Goal: Transaction & Acquisition: Purchase product/service

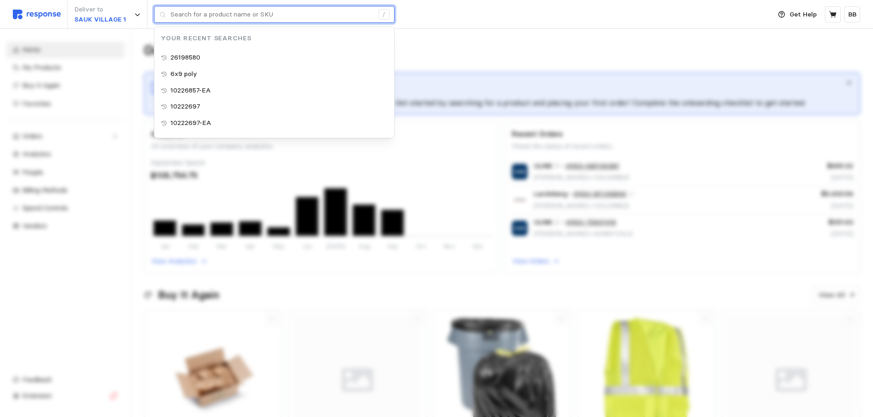
click at [218, 17] on input "text" at bounding box center [271, 14] width 203 height 16
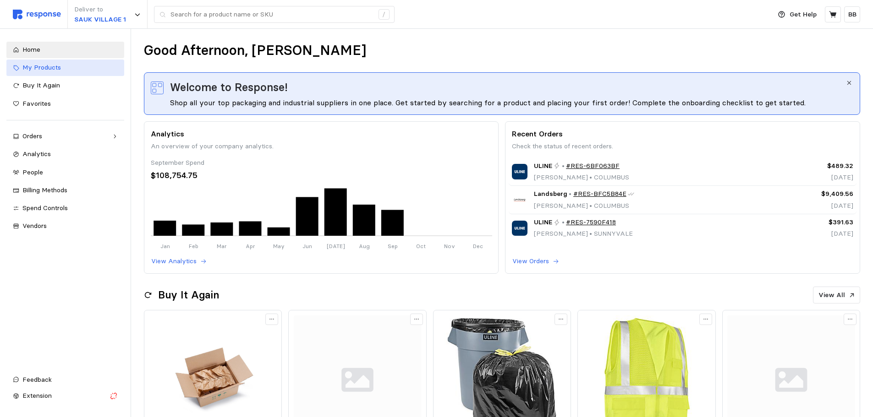
click at [55, 68] on span "My Products" at bounding box center [41, 67] width 38 height 8
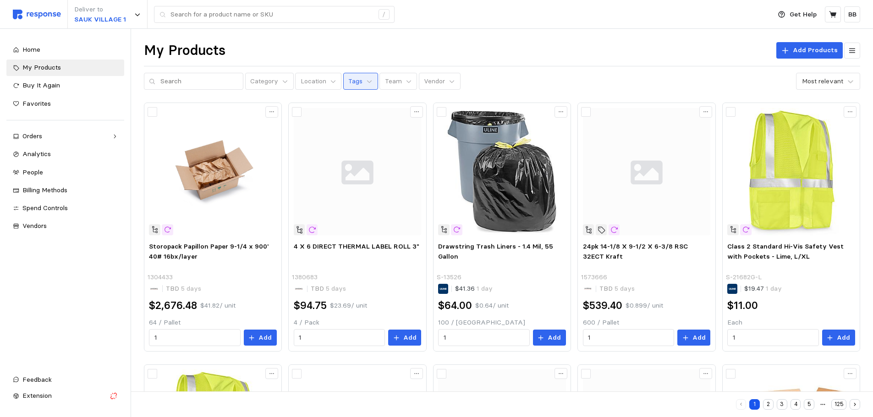
click at [350, 81] on p "Tags" at bounding box center [355, 82] width 14 height 10
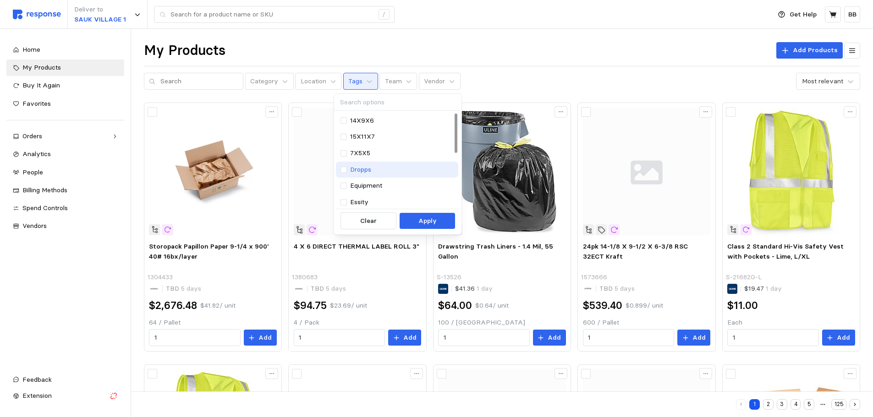
click at [363, 168] on p "Dropps" at bounding box center [360, 170] width 21 height 10
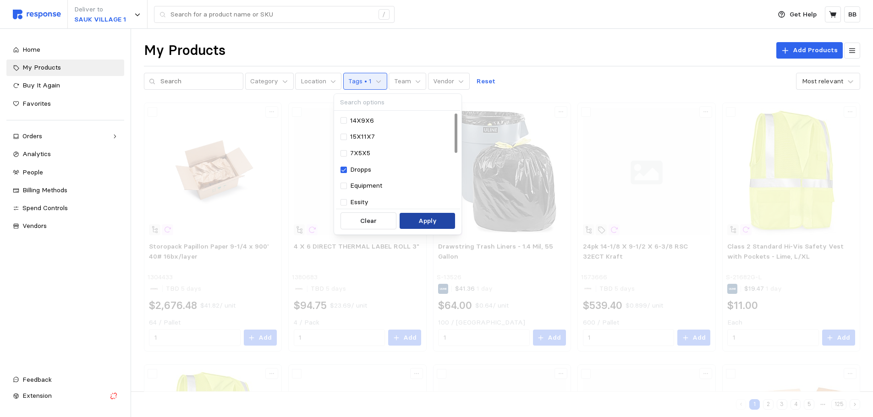
click at [420, 217] on p "Apply" at bounding box center [427, 221] width 18 height 10
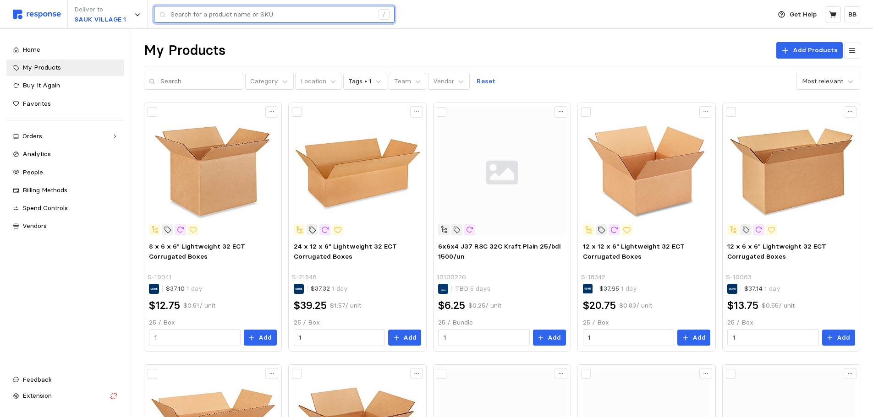
click at [313, 19] on input "text" at bounding box center [271, 14] width 203 height 16
type input "12x12x12"
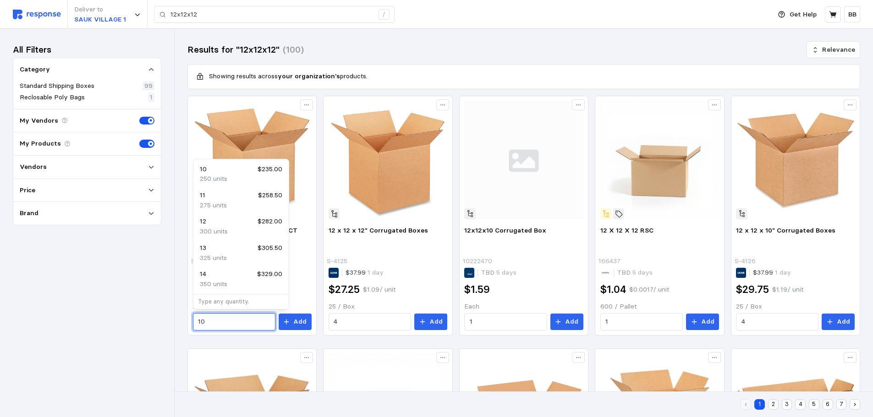
drag, startPoint x: 228, startPoint y: 322, endPoint x: 170, endPoint y: 323, distance: 58.2
click at [133, 321] on div "All Filters Category Standard Shipping Boxes 99 Reclosable Poly Bags 1 My Vendo…" at bounding box center [87, 223] width 148 height 363
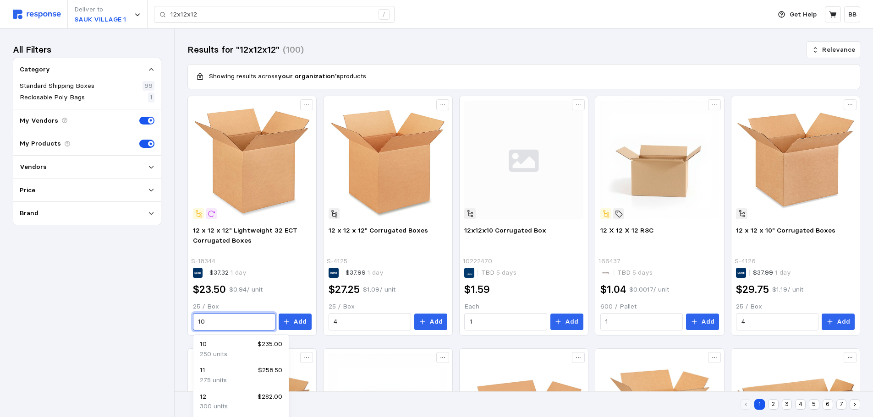
drag, startPoint x: 221, startPoint y: 320, endPoint x: 164, endPoint y: 319, distance: 57.7
type input "2"
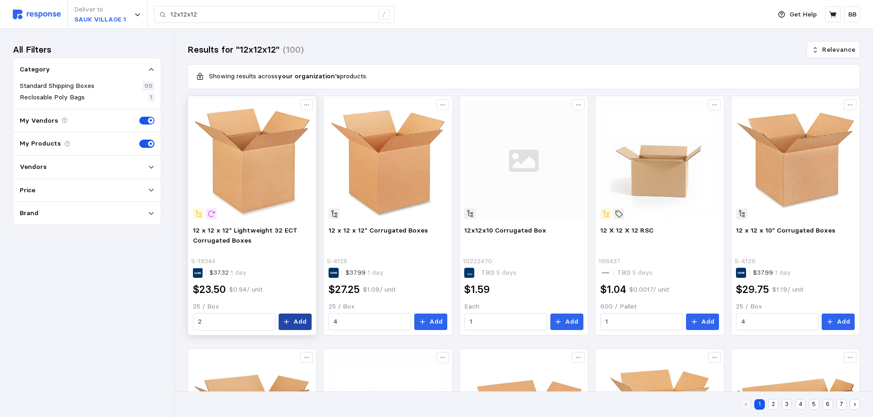
click at [296, 320] on p "Add" at bounding box center [299, 322] width 13 height 10
click at [46, 16] on img at bounding box center [37, 15] width 48 height 10
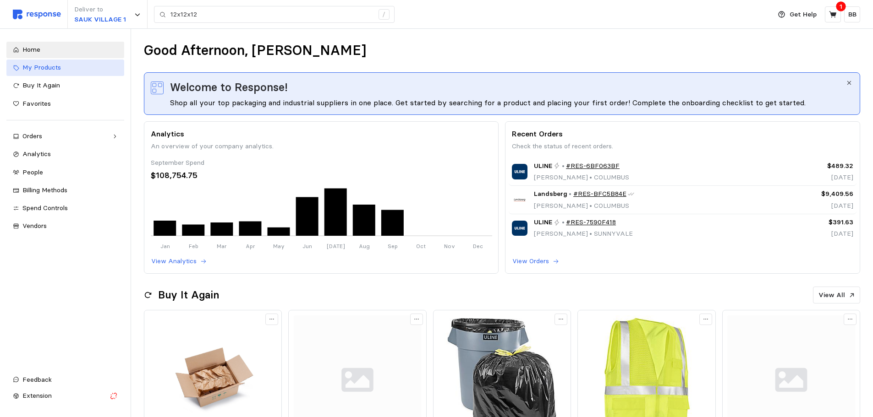
click at [48, 67] on span "My Products" at bounding box center [41, 67] width 38 height 8
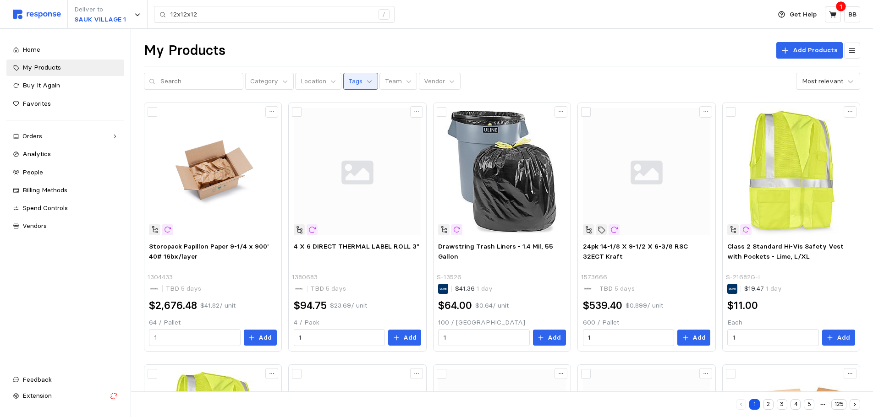
click at [366, 82] on icon at bounding box center [369, 81] width 6 height 6
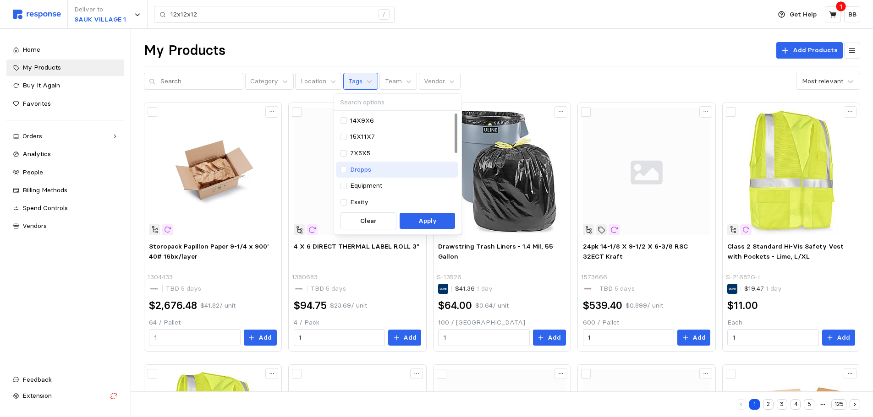
click at [367, 173] on p "Dropps" at bounding box center [360, 170] width 21 height 10
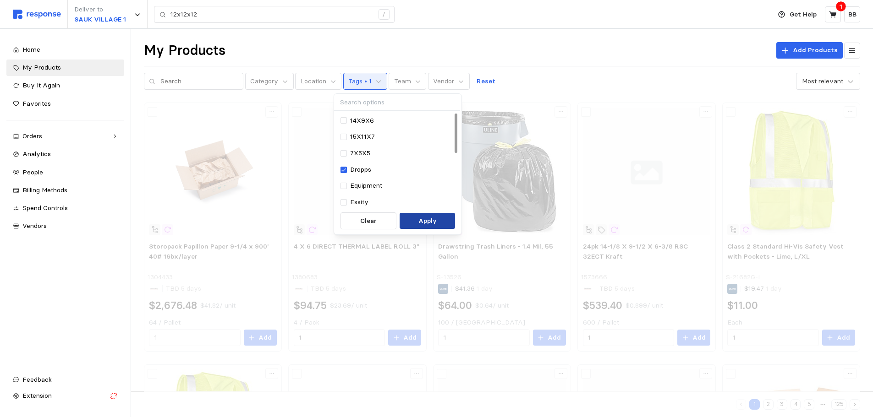
click at [423, 217] on p "Apply" at bounding box center [427, 221] width 18 height 10
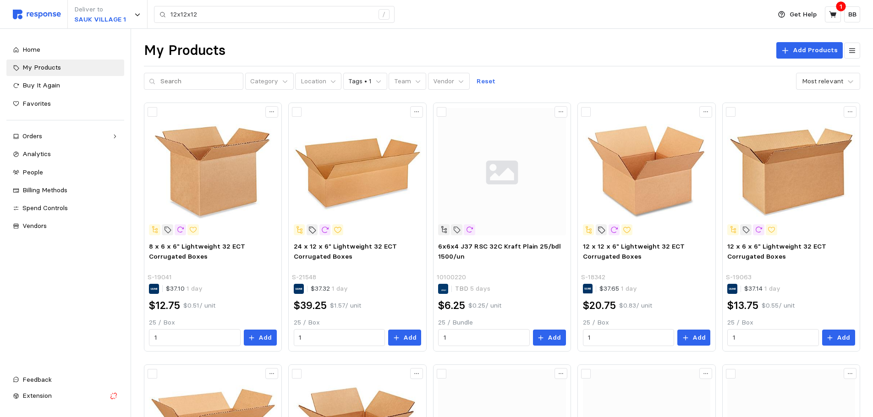
click at [94, 307] on div "Home My Products Buy It Again Favorites Orders Needs Review Processing Complete…" at bounding box center [65, 204] width 118 height 324
click at [192, 343] on input "1" at bounding box center [194, 338] width 81 height 16
type input "144"
click at [253, 333] on button "Add" at bounding box center [260, 338] width 33 height 16
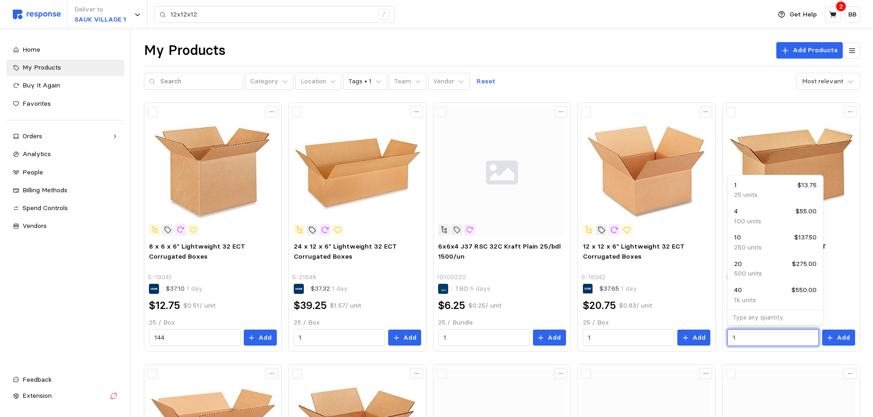
drag, startPoint x: 747, startPoint y: 337, endPoint x: 716, endPoint y: 337, distance: 30.2
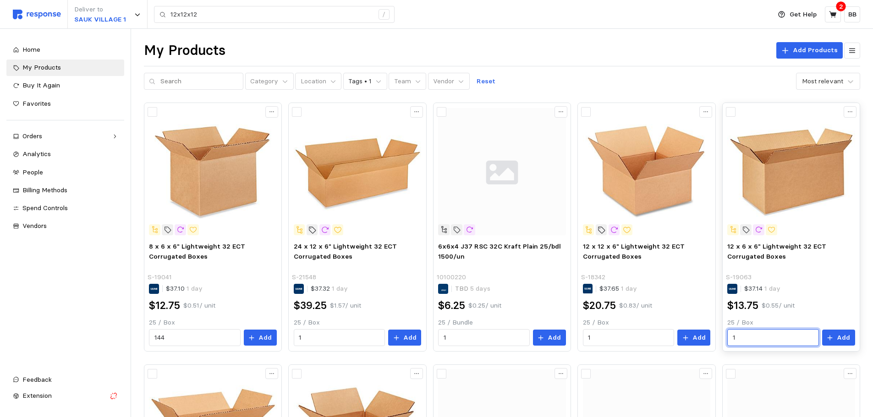
drag, startPoint x: 747, startPoint y: 342, endPoint x: 754, endPoint y: 337, distance: 8.2
click at [747, 342] on input "1" at bounding box center [773, 338] width 81 height 16
drag, startPoint x: 703, startPoint y: 340, endPoint x: 694, endPoint y: 339, distance: 9.2
type input "48"
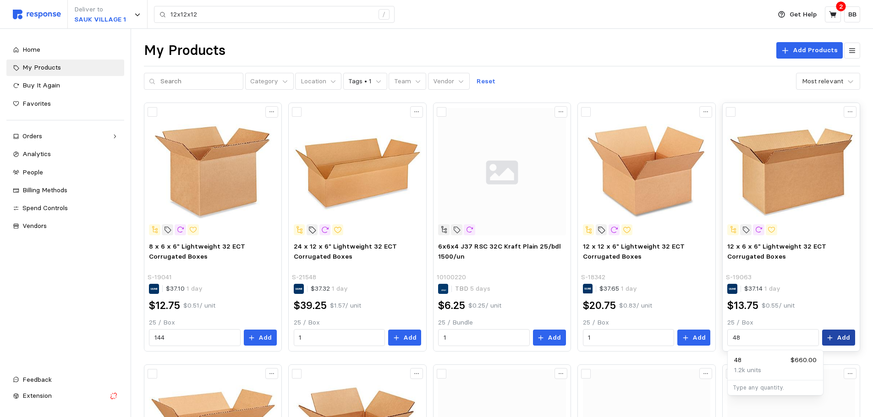
click at [836, 333] on button "Add" at bounding box center [838, 338] width 33 height 16
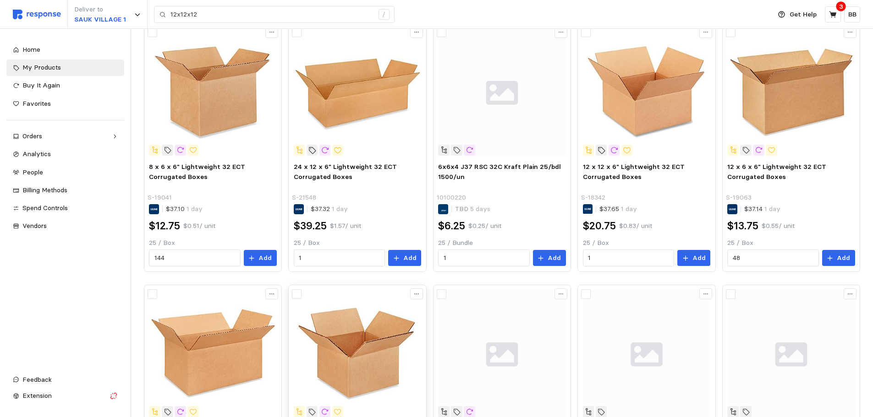
scroll to position [275, 0]
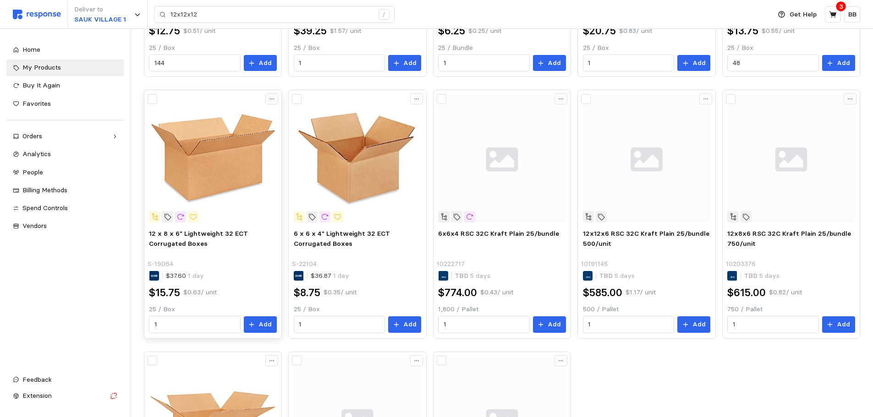
drag, startPoint x: 198, startPoint y: 337, endPoint x: 187, endPoint y: 338, distance: 10.1
click at [198, 337] on div "12 x 8 x 6" Lightweight 32 ECT Corrugated Boxes S-19064 $37.60 1 day $15.75 $0.…" at bounding box center [213, 281] width 134 height 111
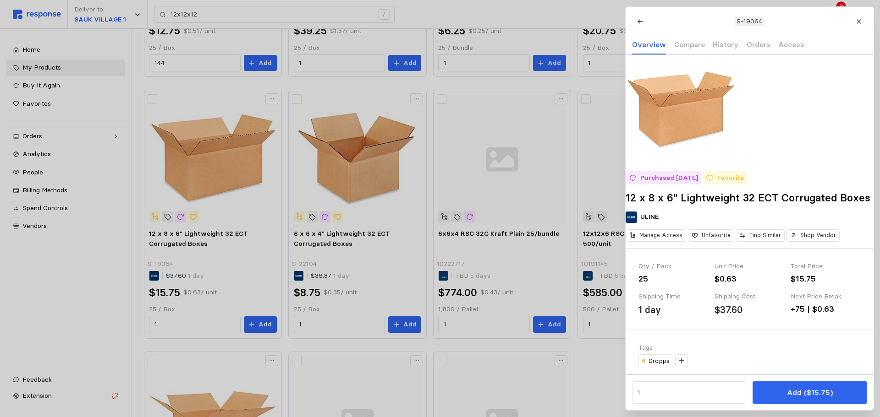
click at [179, 325] on div at bounding box center [440, 208] width 880 height 417
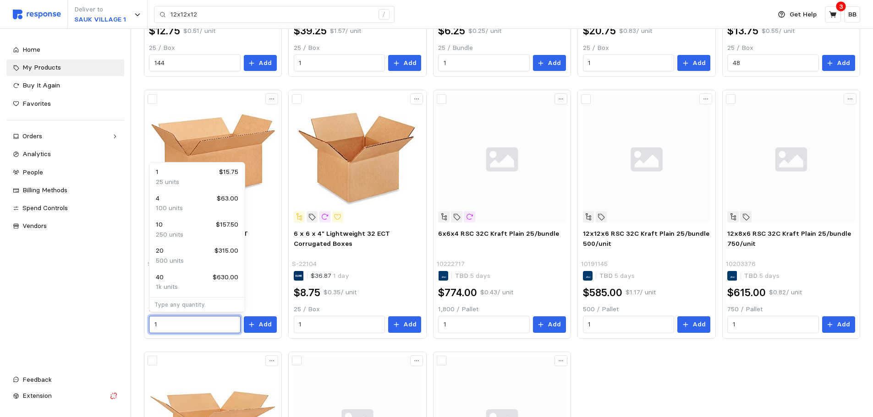
drag, startPoint x: 182, startPoint y: 323, endPoint x: 126, endPoint y: 327, distance: 56.0
click at [126, 327] on div "Deliver to SAUK VILLAGE 1 12x12x12 / Get Help 3 BB 12x12x12 / Home My Products …" at bounding box center [436, 182] width 873 height 914
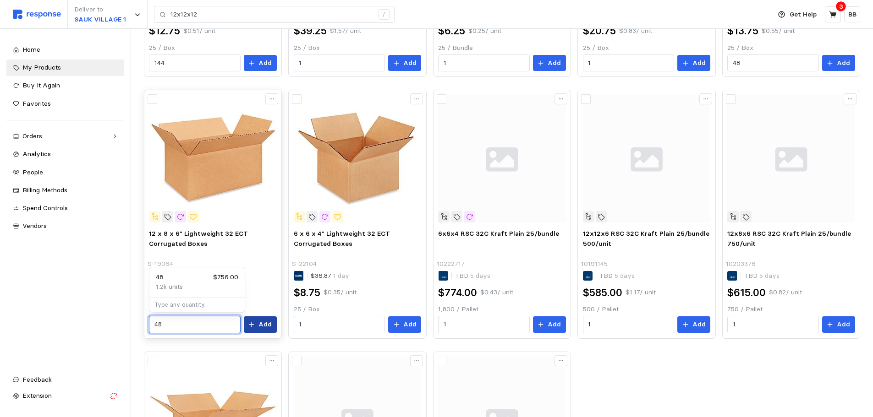
type input "48"
click at [267, 329] on p "Add" at bounding box center [264, 325] width 13 height 10
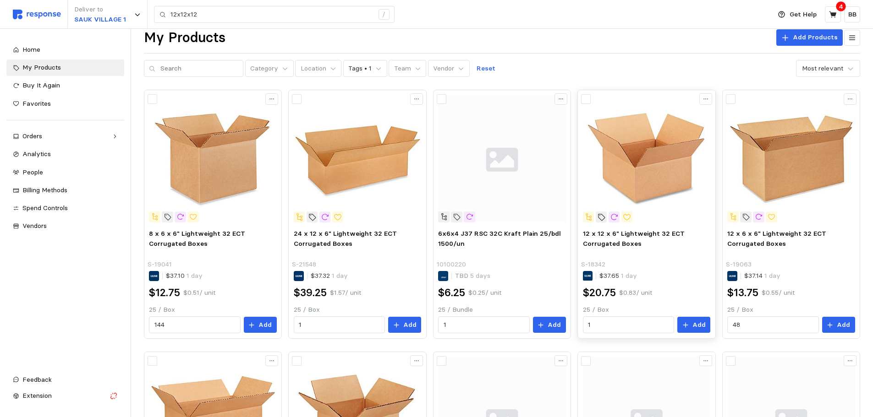
scroll to position [0, 0]
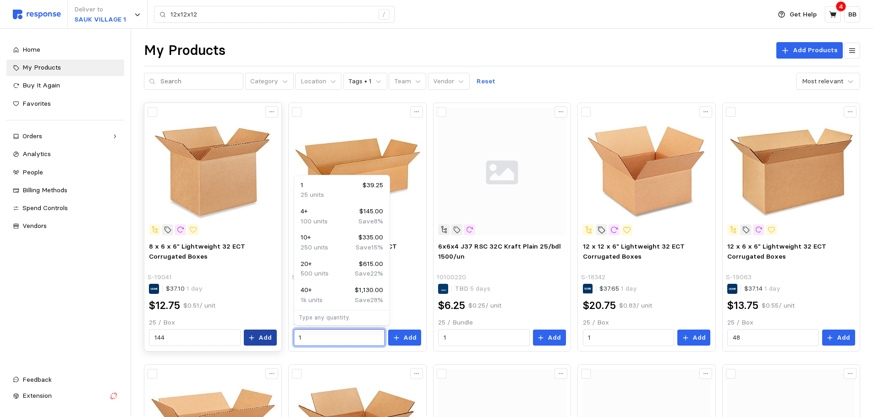
drag, startPoint x: 323, startPoint y: 340, endPoint x: 275, endPoint y: 344, distance: 47.8
click at [335, 340] on input "1" at bounding box center [339, 338] width 81 height 16
click at [333, 241] on div "12 $402.00" at bounding box center [342, 238] width 82 height 10
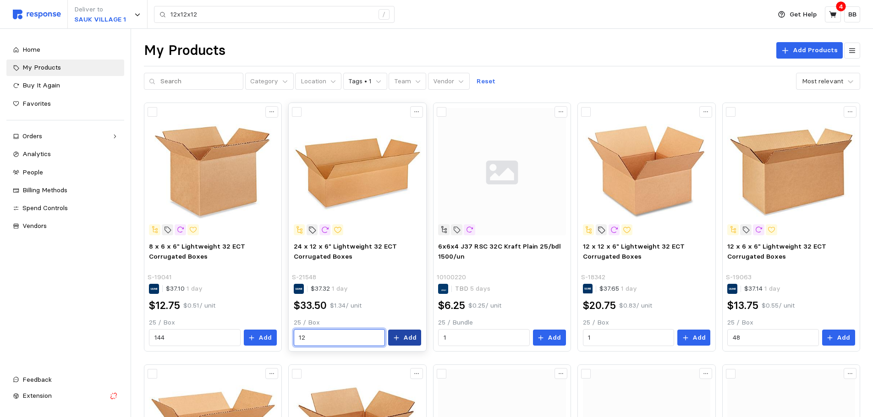
type input "12"
click at [404, 340] on p "Add" at bounding box center [409, 338] width 13 height 10
click at [827, 14] on button at bounding box center [833, 14] width 16 height 16
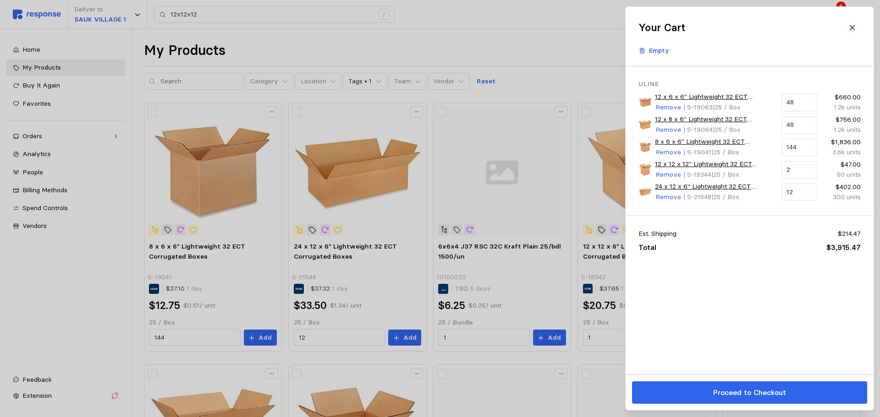
click at [576, 48] on div at bounding box center [440, 208] width 880 height 417
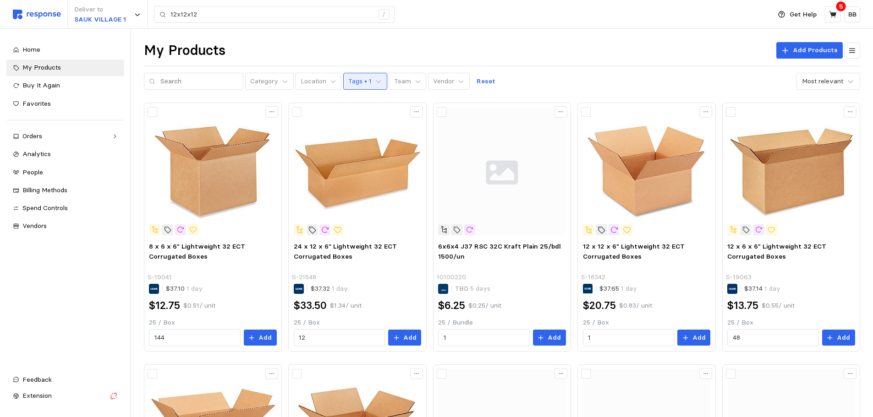
click at [367, 77] on button "Tags • 1" at bounding box center [365, 81] width 44 height 17
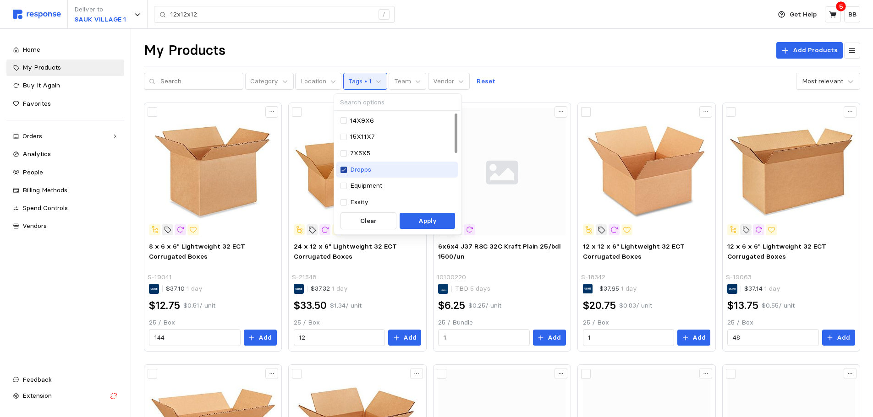
click at [345, 172] on icon at bounding box center [343, 170] width 5 height 6
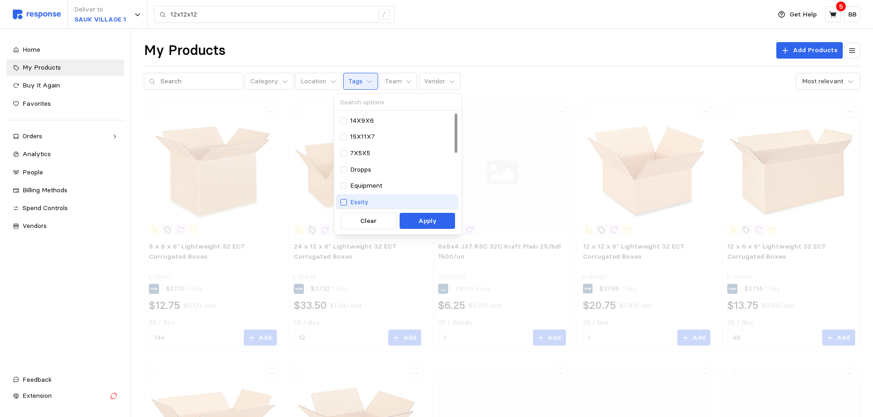
click at [346, 199] on div at bounding box center [343, 202] width 6 height 6
click at [417, 217] on button "Apply" at bounding box center [427, 221] width 55 height 16
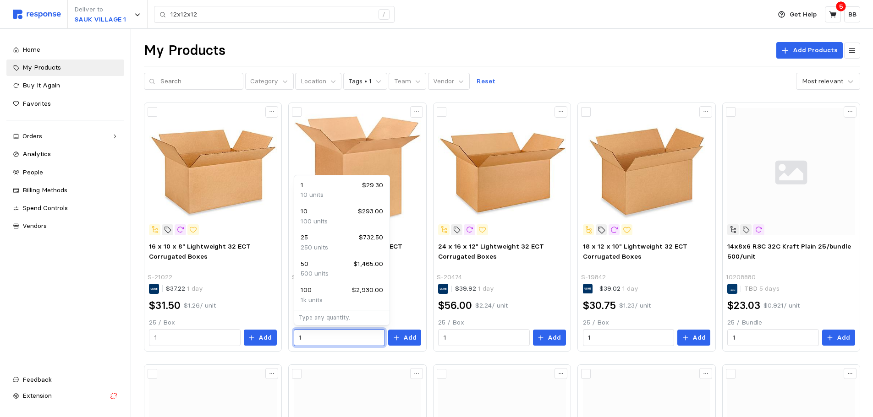
drag, startPoint x: 308, startPoint y: 338, endPoint x: 287, endPoint y: 339, distance: 20.7
click at [129, 359] on div "Home My Products Buy It Again Favorites Orders Needs Review Processing Complete…" at bounding box center [65, 223] width 143 height 389
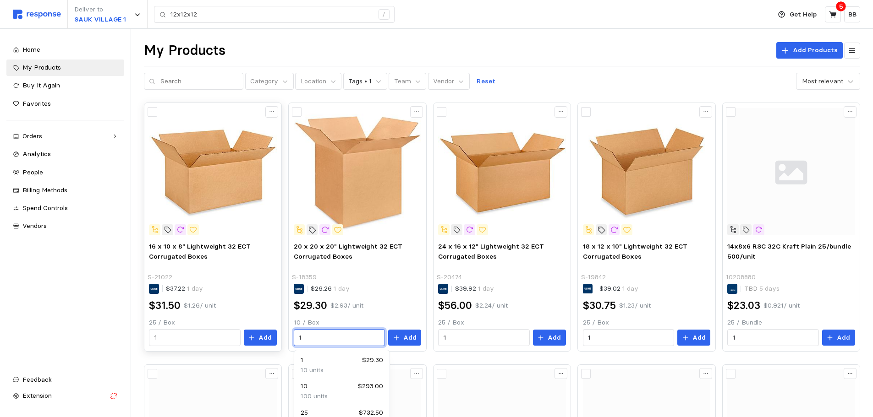
drag, startPoint x: 317, startPoint y: 340, endPoint x: 279, endPoint y: 341, distance: 37.6
type input "20"
click at [412, 333] on p "Add" at bounding box center [409, 338] width 13 height 10
click at [358, 81] on p "Tags • 1" at bounding box center [359, 82] width 23 height 10
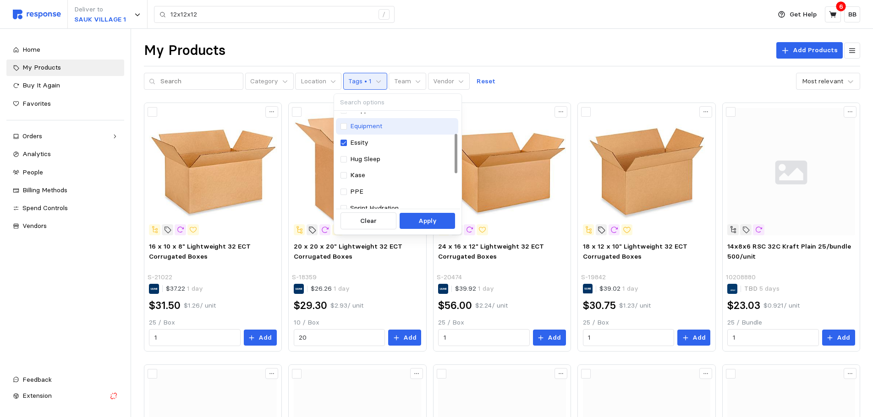
scroll to position [46, 0]
click at [347, 156] on div "Essity" at bounding box center [396, 157] width 113 height 10
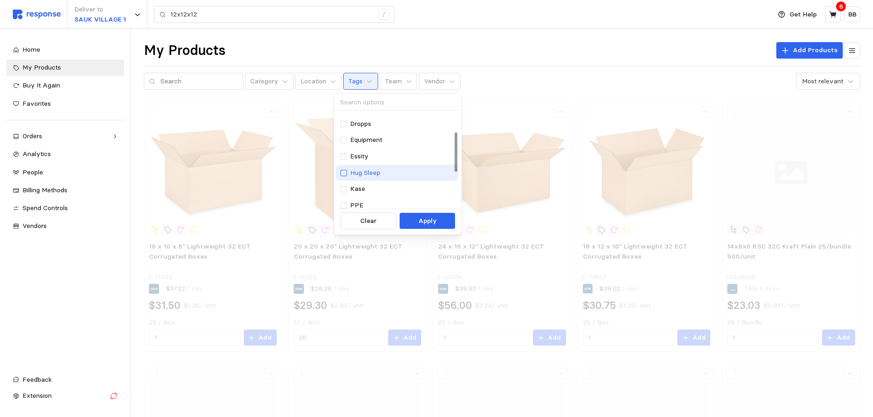
click at [345, 173] on div at bounding box center [343, 173] width 6 height 6
click at [422, 219] on p "Apply" at bounding box center [427, 221] width 18 height 10
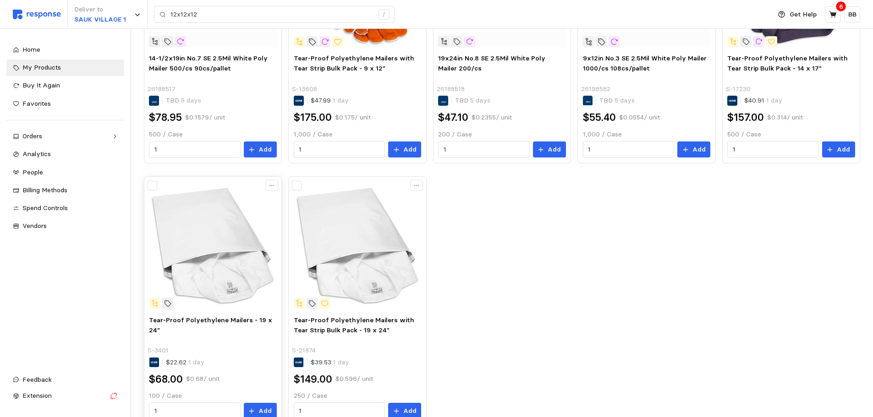
scroll to position [92, 0]
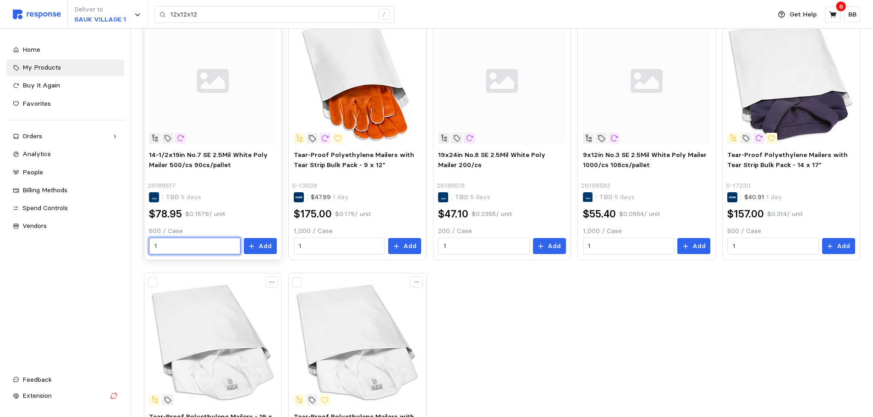
click at [176, 245] on input "1" at bounding box center [194, 246] width 81 height 16
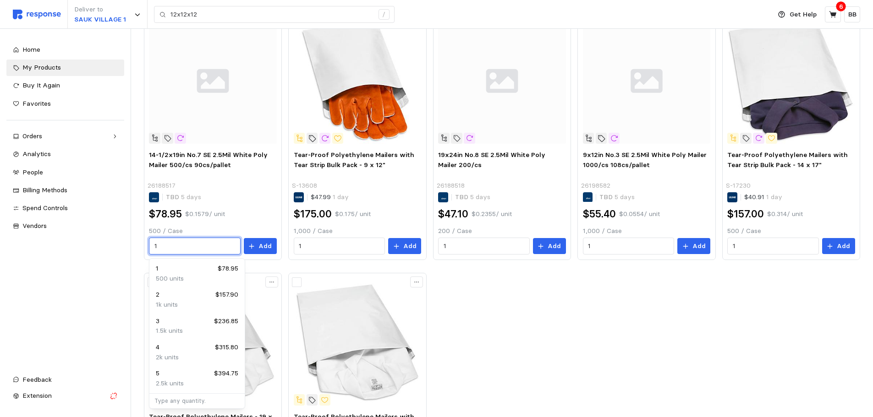
drag, startPoint x: 169, startPoint y: 247, endPoint x: 107, endPoint y: 249, distance: 61.9
click at [107, 249] on div "Deliver to SAUK VILLAGE 1 12x12x12 / Get Help 6 BB 12x12x12 / Home My Products …" at bounding box center [436, 234] width 873 height 653
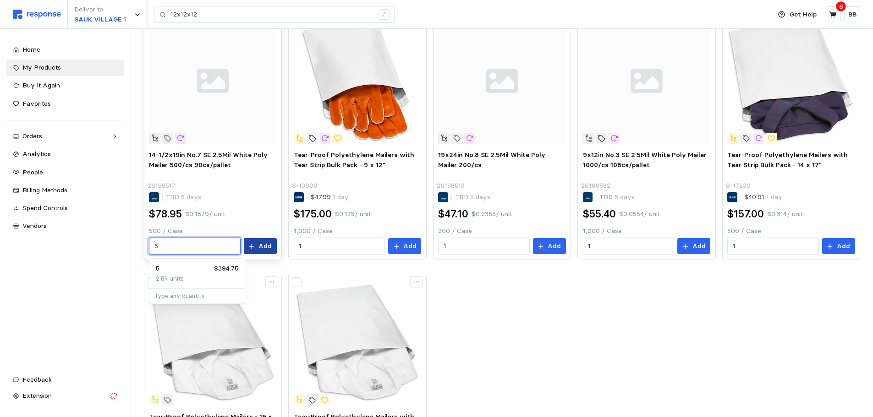
type input "5"
click at [258, 247] on button "Add" at bounding box center [260, 246] width 33 height 16
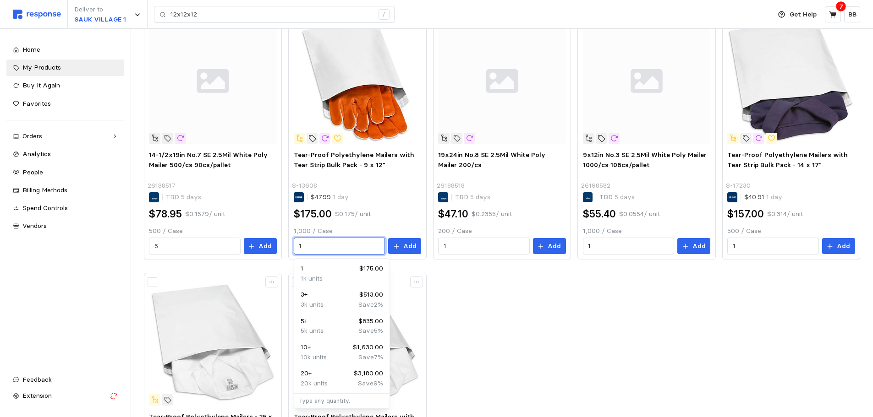
drag, startPoint x: 311, startPoint y: 247, endPoint x: 282, endPoint y: 247, distance: 28.4
click at [282, 247] on div "14-1/2x19in No.7 SE 2.5Mil White Poly Mailer 500/cs 90cs/pallet 26188517 TBD 5 …" at bounding box center [502, 266] width 716 height 511
click at [305, 275] on p "3k units" at bounding box center [312, 279] width 23 height 10
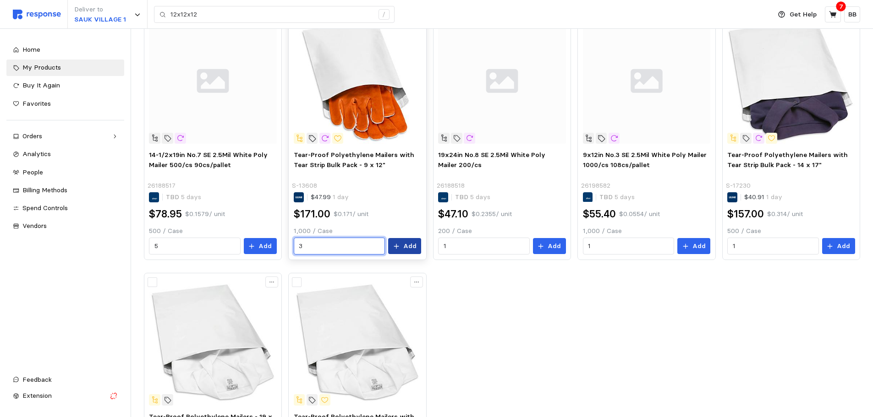
type input "3"
click at [410, 249] on p "Add" at bounding box center [409, 247] width 13 height 10
click at [832, 15] on icon at bounding box center [832, 14] width 7 height 6
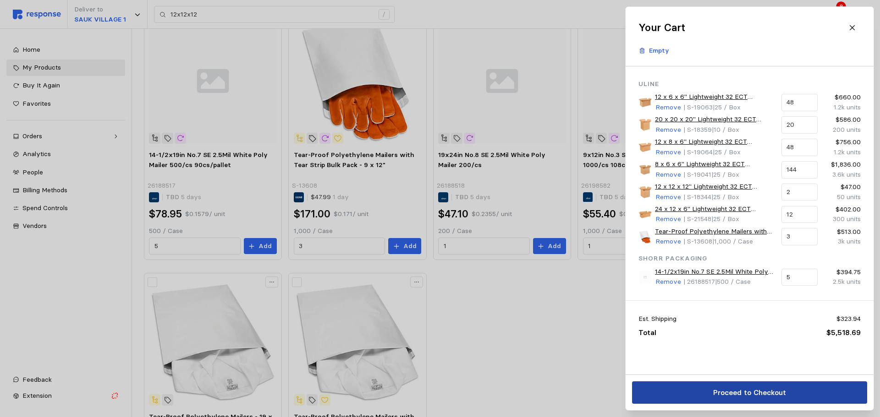
click at [718, 386] on button "Proceed to Checkout" at bounding box center [749, 393] width 235 height 22
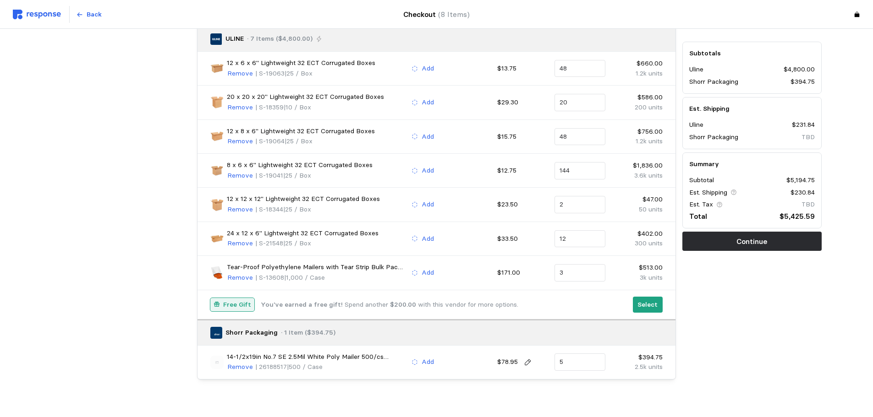
click at [357, 275] on div "Remove | S-13608 | 1,000 / Case" at bounding box center [316, 278] width 178 height 11
click at [357, 268] on p "Tear-Proof Polyethylene Mailers with Tear Strip Bulk Pack - 9 x 12"" at bounding box center [316, 268] width 178 height 10
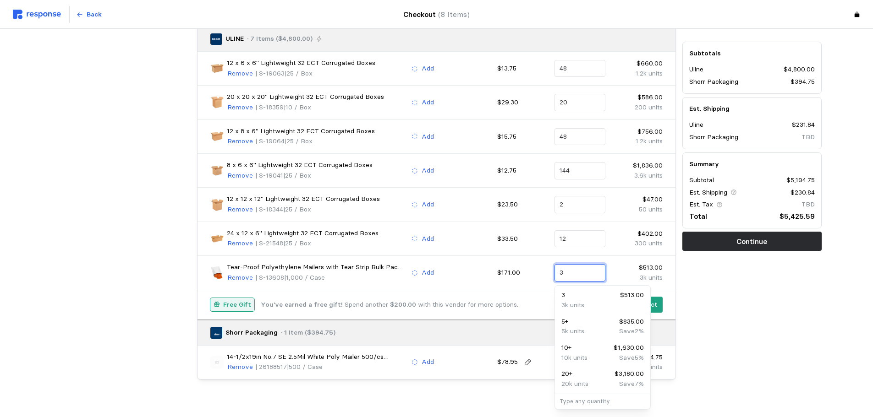
drag, startPoint x: 573, startPoint y: 272, endPoint x: 527, endPoint y: 266, distance: 46.2
click at [527, 266] on div "Tear-Proof Polyethylene Mailers with Tear Strip Bulk Pack - 9 x 12" Remove | S-…" at bounding box center [436, 272] width 459 height 27
type input "0"
click at [743, 330] on div "Subtotals Uline $4,800.00 Shorr Packaging $394.75 Est. Shipping Uline $231.84 S…" at bounding box center [752, 191] width 146 height 384
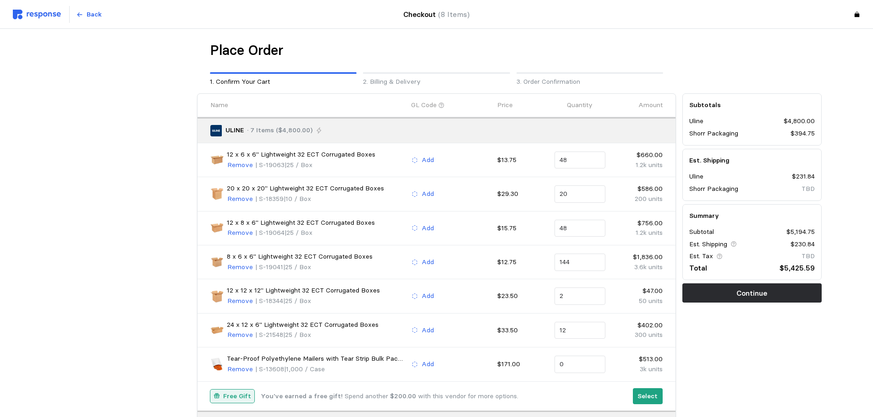
click at [38, 13] on img at bounding box center [37, 15] width 48 height 10
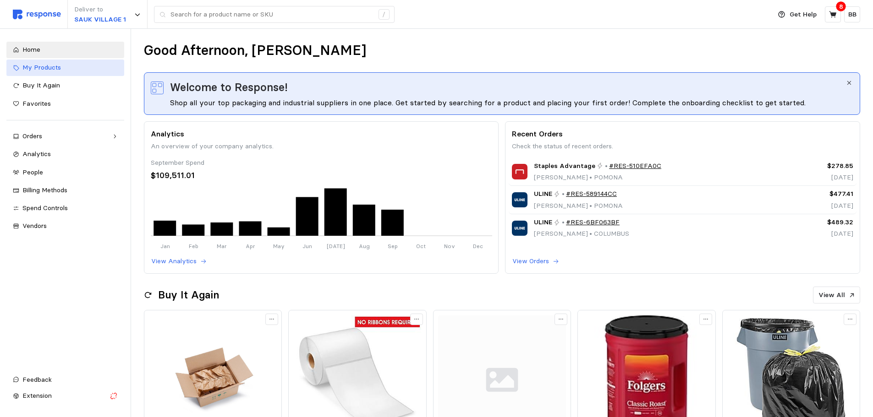
click at [49, 72] on div "My Products" at bounding box center [69, 68] width 95 height 10
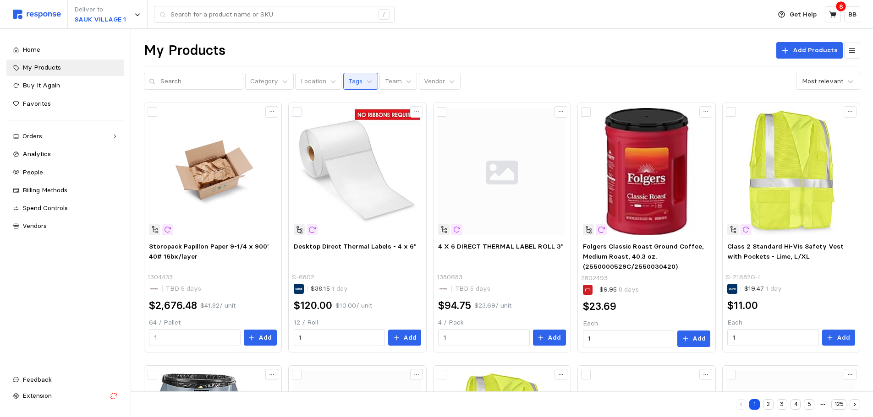
click at [348, 79] on p "Tags" at bounding box center [355, 82] width 14 height 10
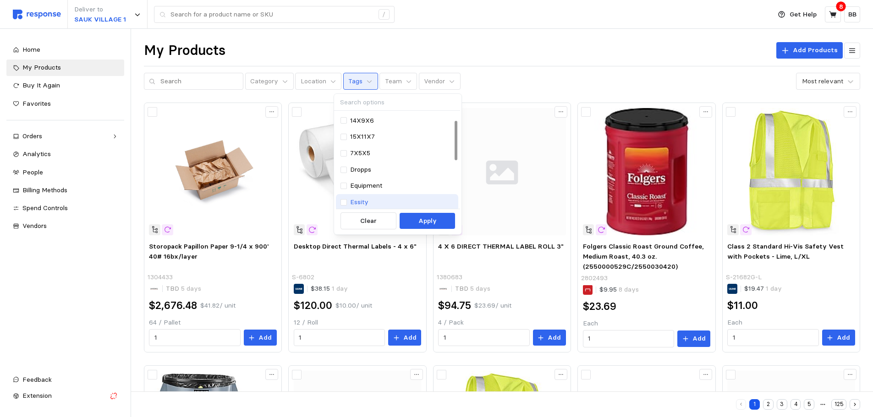
scroll to position [46, 0]
click at [362, 174] on p "Hug Sleep" at bounding box center [365, 173] width 30 height 10
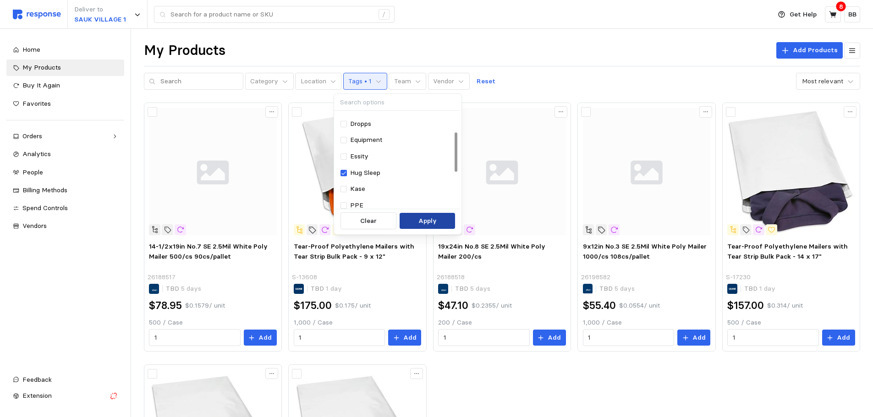
click at [412, 219] on button "Apply" at bounding box center [427, 221] width 55 height 16
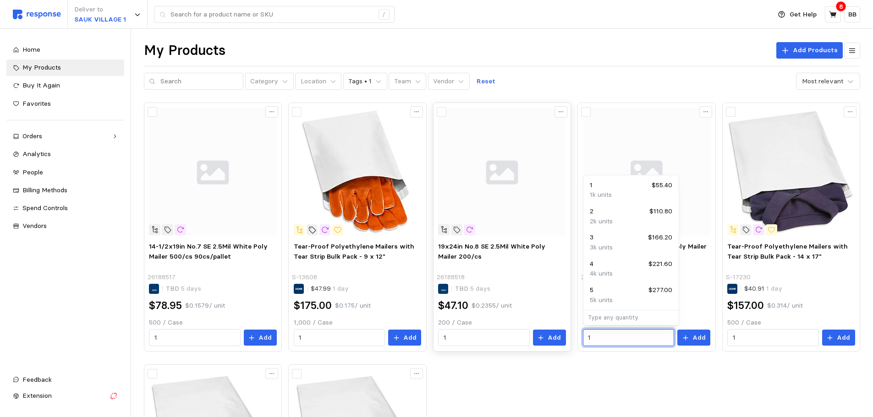
drag, startPoint x: 609, startPoint y: 338, endPoint x: 567, endPoint y: 341, distance: 42.7
click at [567, 341] on div "14-1/2x19in No.7 SE 2.5Mil White Poly Mailer 500/cs 90cs/pallet 26188517 TBD 5 …" at bounding box center [502, 358] width 716 height 511
type input "3"
click at [697, 339] on p "Add" at bounding box center [698, 338] width 13 height 10
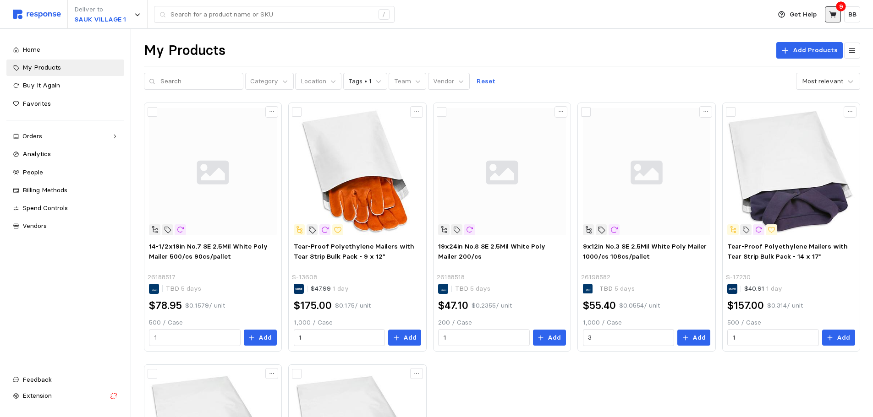
click at [832, 17] on icon at bounding box center [833, 15] width 8 height 8
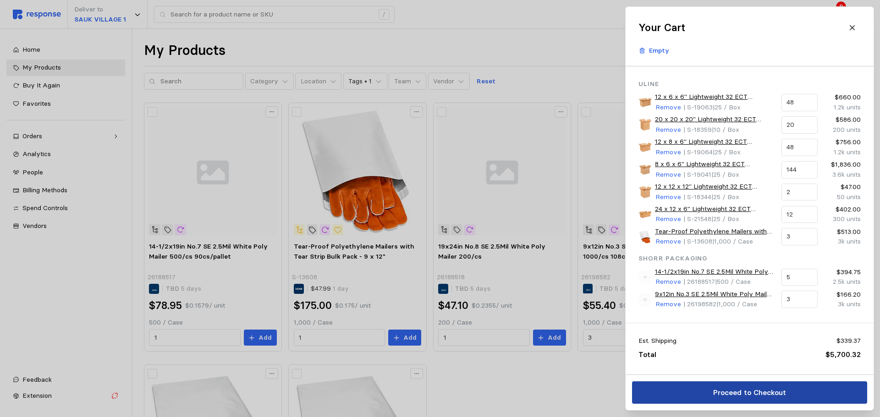
click at [708, 385] on button "Proceed to Checkout" at bounding box center [749, 393] width 235 height 22
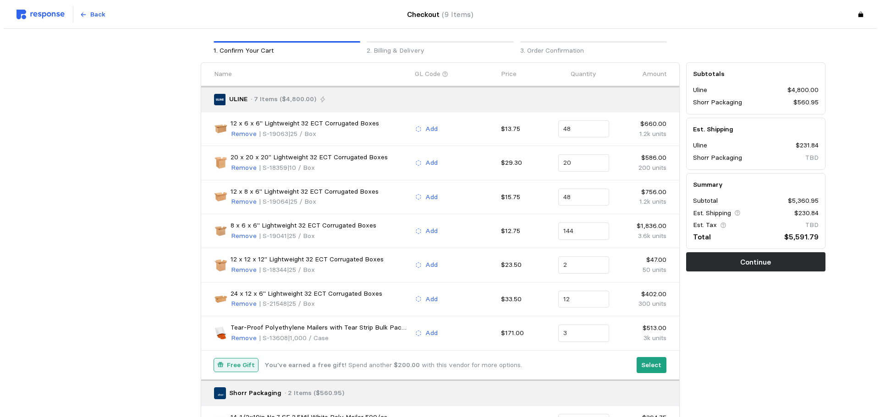
scroll to position [92, 0]
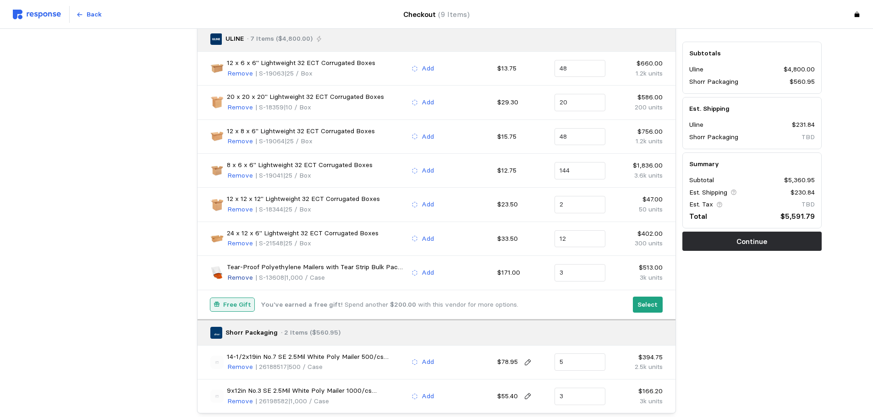
click at [243, 280] on p "Remove" at bounding box center [240, 278] width 26 height 10
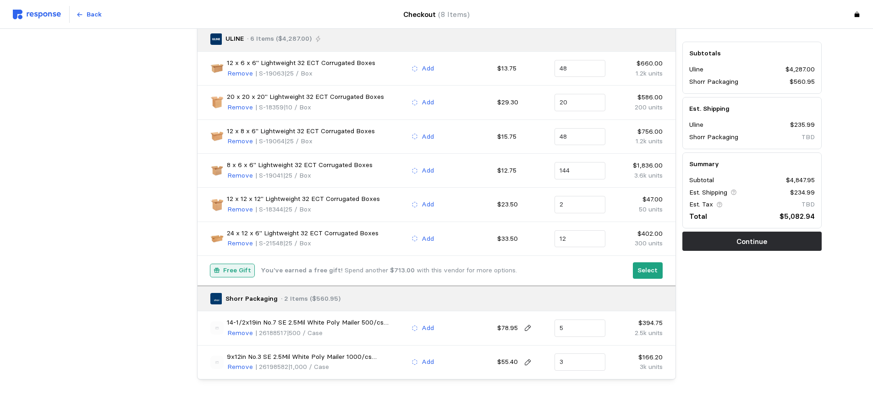
click at [772, 332] on div "Subtotals Uline $4,287.00 Shorr Packaging $560.95 Est. Shipping Uline $235.99 S…" at bounding box center [752, 191] width 146 height 384
click at [647, 277] on button "Select" at bounding box center [648, 271] width 30 height 16
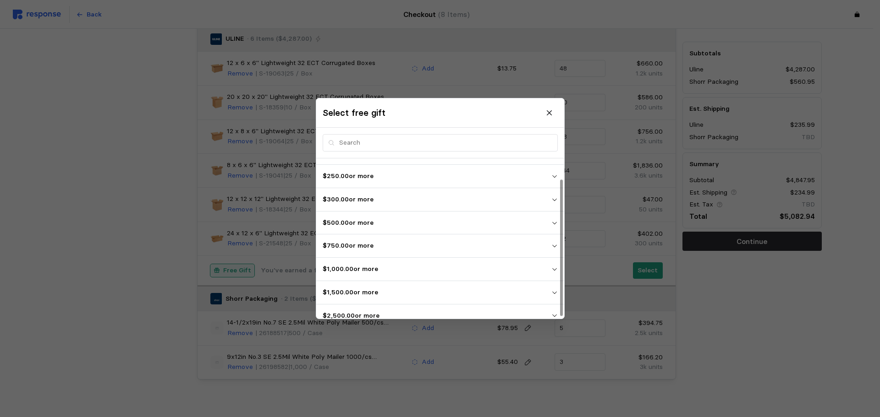
scroll to position [25, 0]
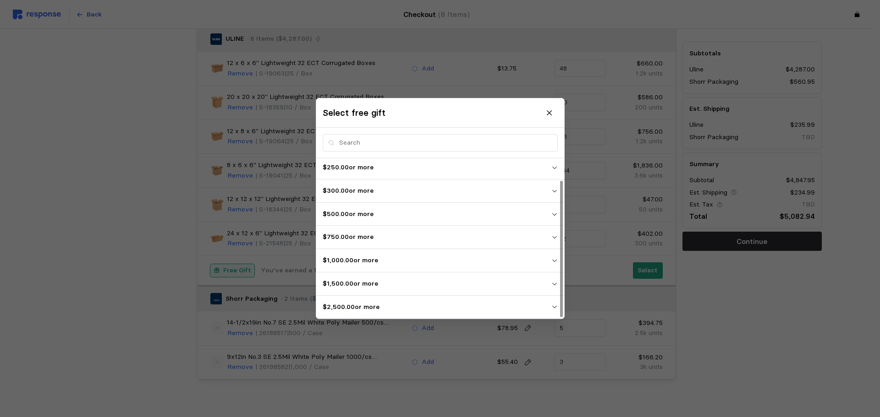
click at [388, 305] on p "$2,500.00 or more" at bounding box center [437, 307] width 229 height 10
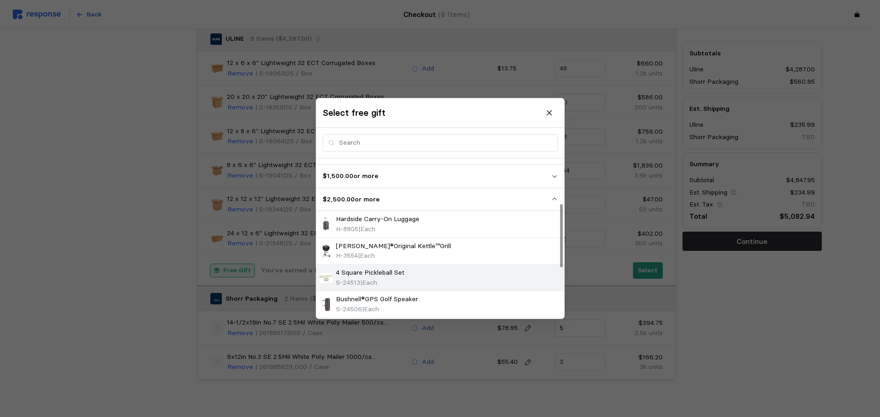
scroll to position [148, 0]
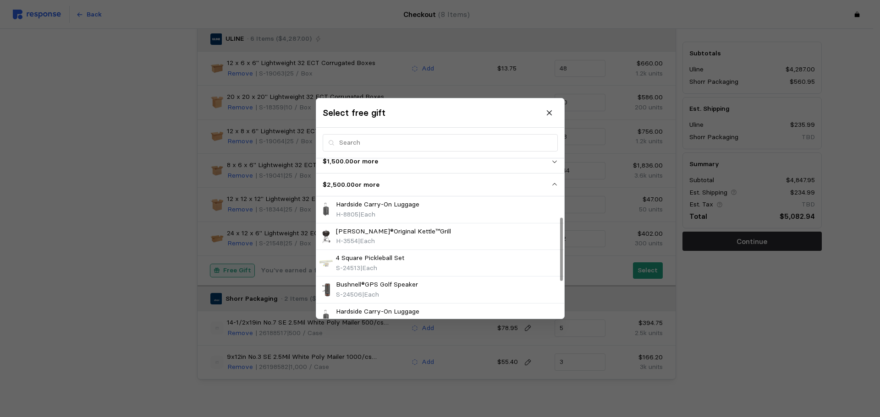
click at [346, 164] on p "$1,500.00 or more" at bounding box center [437, 162] width 229 height 10
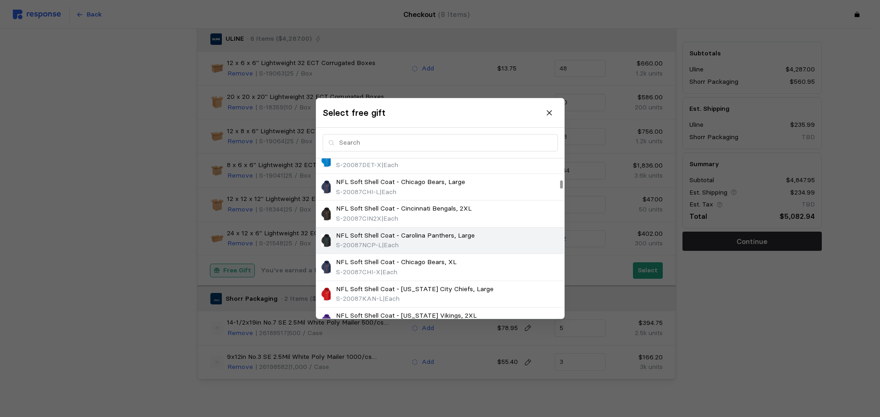
scroll to position [468, 0]
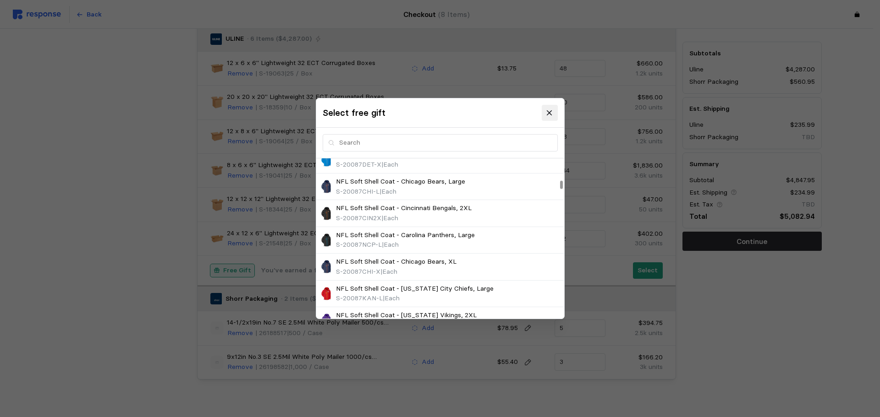
click at [547, 115] on icon at bounding box center [549, 113] width 8 height 8
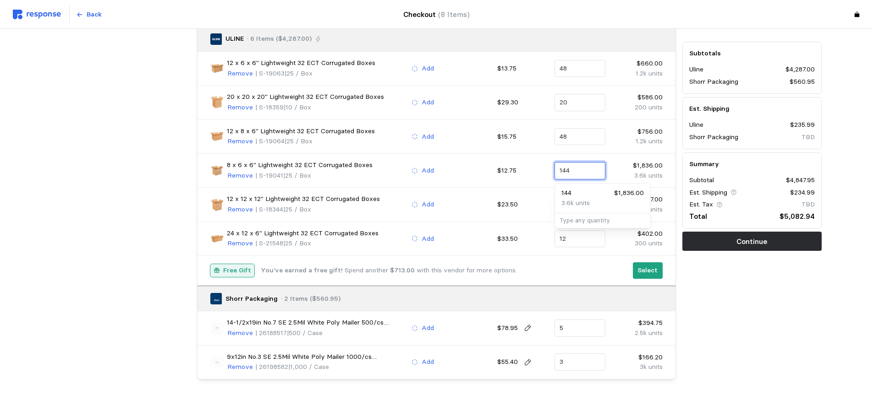
click at [573, 170] on input "144" at bounding box center [580, 171] width 40 height 16
type input "150"
click at [567, 273] on div "Free Gift You've earned a free gift! Spend another $636.50 with this vendor for…" at bounding box center [418, 270] width 416 height 13
click at [647, 273] on p "Select" at bounding box center [647, 271] width 20 height 10
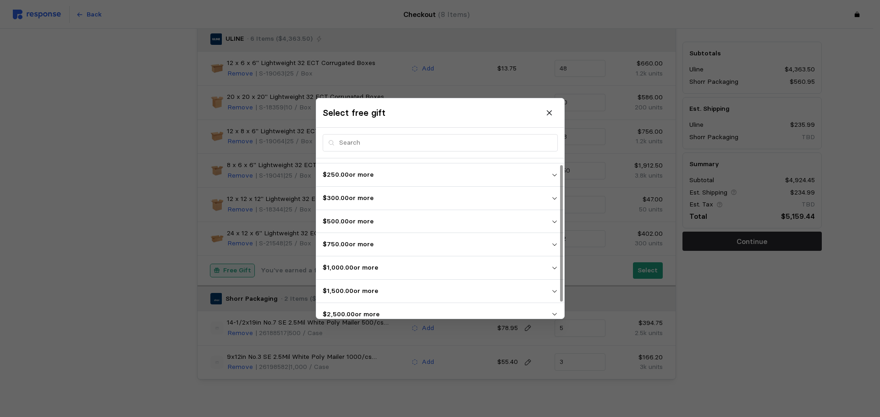
scroll to position [25, 0]
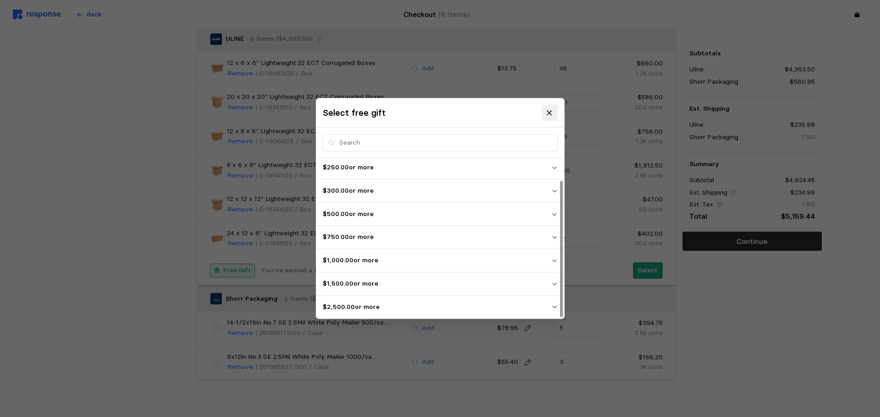
click at [548, 117] on icon at bounding box center [549, 113] width 8 height 8
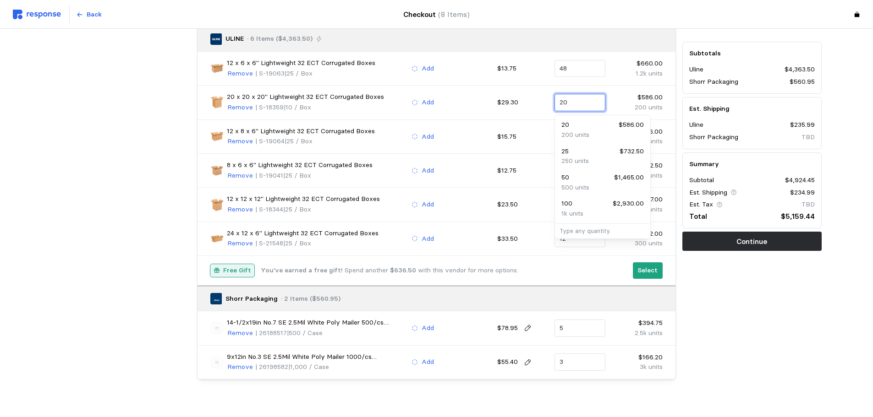
drag, startPoint x: 575, startPoint y: 102, endPoint x: 535, endPoint y: 100, distance: 40.4
click at [535, 100] on div "20 x 20 x 20" Lightweight 32 ECT Corrugated Boxes Remove | S-18359 | 10 / Box A…" at bounding box center [436, 102] width 459 height 27
click at [579, 121] on div "25 $732.50" at bounding box center [602, 125] width 82 height 10
type input "25"
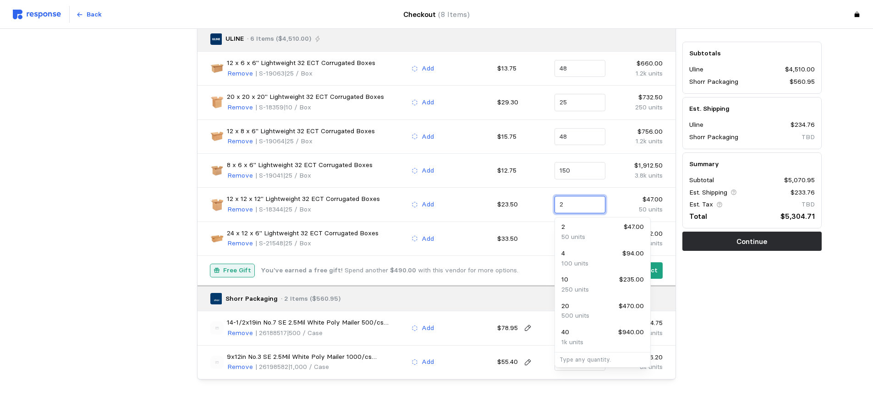
drag, startPoint x: 569, startPoint y: 203, endPoint x: 538, endPoint y: 202, distance: 30.7
click at [538, 202] on div "12 x 12 x 12" Lightweight 32 ECT Corrugated Boxes Remove | S-18344 | 25 / Box A…" at bounding box center [436, 204] width 459 height 27
type input "5"
click at [535, 259] on div "Free Gift You've earned a free gift! Spend another $490.00 with this vendor for…" at bounding box center [437, 270] width 478 height 29
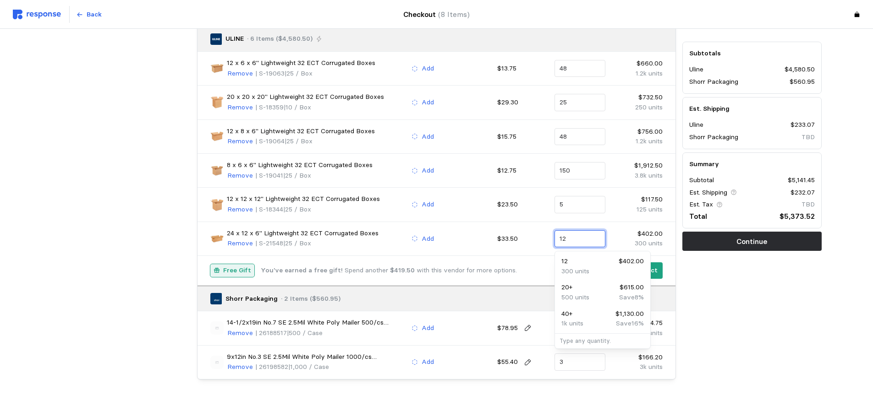
drag, startPoint x: 572, startPoint y: 236, endPoint x: 537, endPoint y: 234, distance: 35.3
click at [537, 234] on div "24 x 12 x 6" Lightweight 32 ECT Corrugated Boxes Remove | S-21548 | 25 / Box Ad…" at bounding box center [436, 238] width 459 height 27
type input "18"
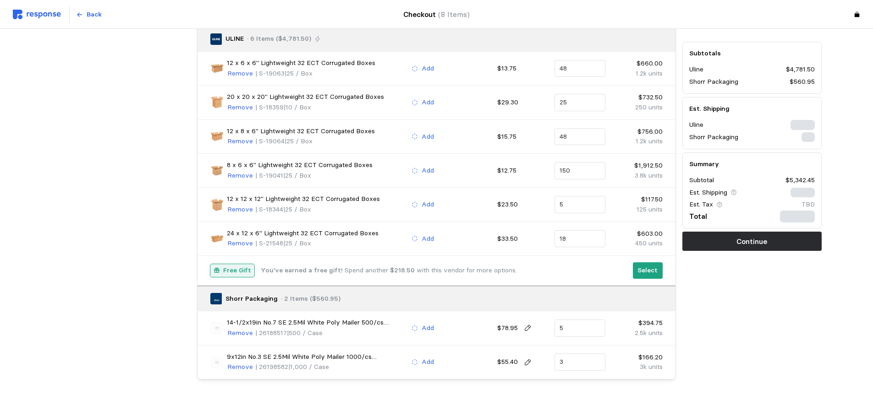
click at [535, 250] on div "24 x 12 x 6" Lightweight 32 ECT Corrugated Boxes Remove | S-21548 | 25 / Box Ad…" at bounding box center [436, 238] width 459 height 27
drag, startPoint x: 575, startPoint y: 134, endPoint x: 532, endPoint y: 128, distance: 43.9
click at [532, 128] on div "12 x 8 x 6" Lightweight 32 ECT Corrugated Boxes Remove | S-19064 | 25 / Box Add…" at bounding box center [436, 136] width 459 height 27
type input "52"
click at [565, 267] on div "Free Gift You've earned a free gift! Spend another $218.50 with this vendor for…" at bounding box center [418, 270] width 416 height 13
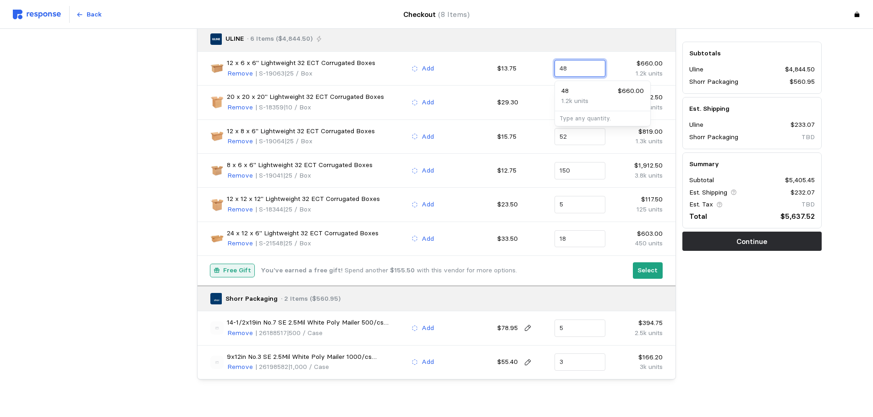
drag, startPoint x: 567, startPoint y: 65, endPoint x: 542, endPoint y: 64, distance: 25.7
click at [542, 64] on div "12 x 6 x 6" Lightweight 32 ECT Corrugated Boxes Remove | S-19063 | 25 / Box Add…" at bounding box center [436, 68] width 459 height 27
type input "52"
click at [577, 284] on div "Free Gift You've earned a free gift! Spend another $155.50 with this vendor for…" at bounding box center [437, 270] width 478 height 29
drag, startPoint x: 577, startPoint y: 168, endPoint x: 527, endPoint y: 166, distance: 50.0
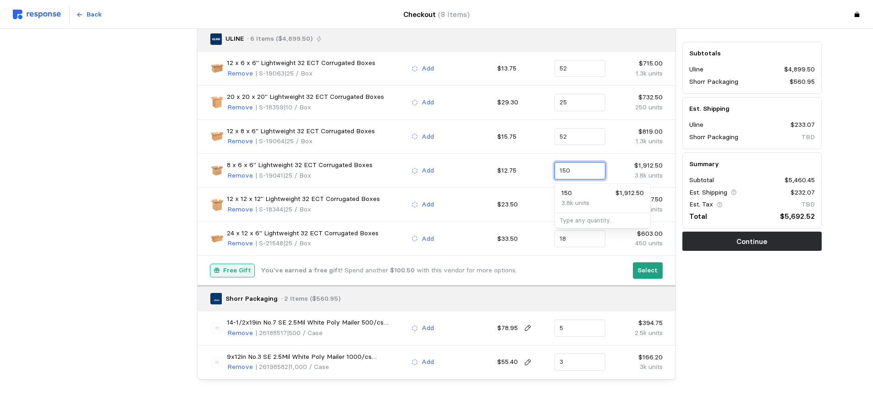
click at [527, 166] on div "8 x 6 x 6" Lightweight 32 ECT Corrugated Boxes Remove | S-19041 | 25 / Box Add …" at bounding box center [436, 170] width 459 height 27
type input "162"
click at [557, 287] on div "Shorr Packaging · 2 Items ($560.95)" at bounding box center [437, 298] width 478 height 26
click at [648, 273] on p "Select" at bounding box center [647, 271] width 20 height 10
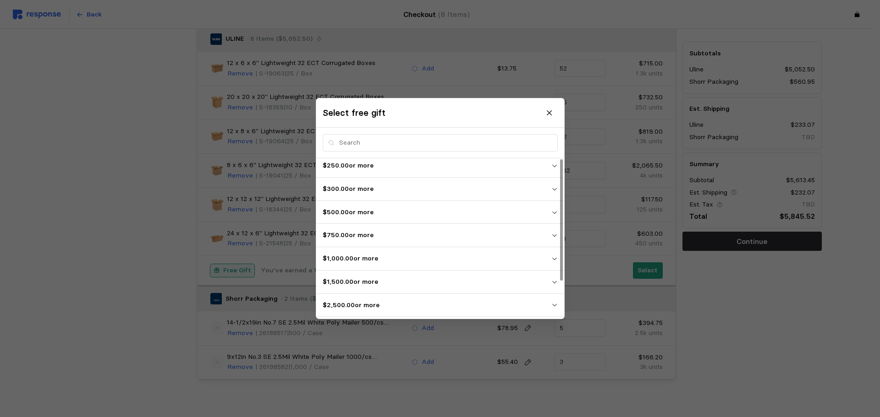
scroll to position [49, 0]
click at [372, 304] on p "$5,000.00 or more" at bounding box center [437, 307] width 229 height 10
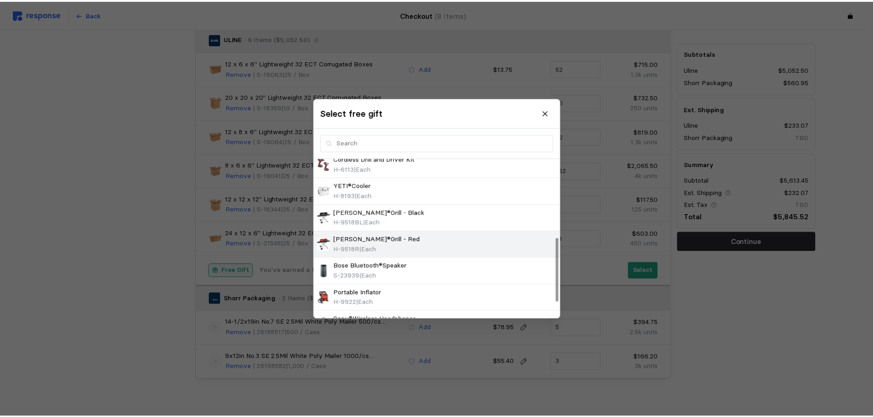
scroll to position [236, 0]
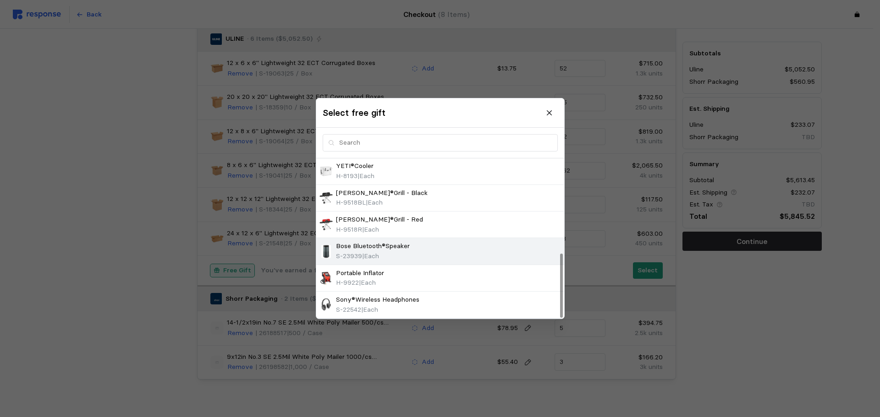
click at [430, 246] on div "Bose Bluetooth®Speaker S-23939 | Each" at bounding box center [440, 252] width 242 height 20
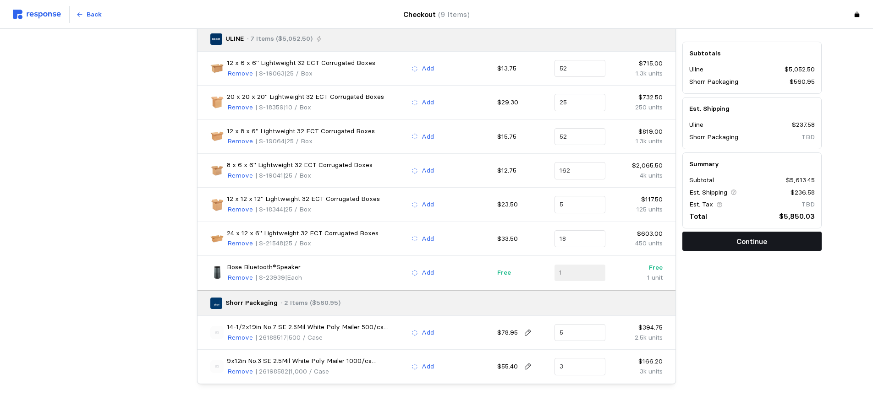
click at [748, 240] on p "Continue" at bounding box center [751, 241] width 31 height 11
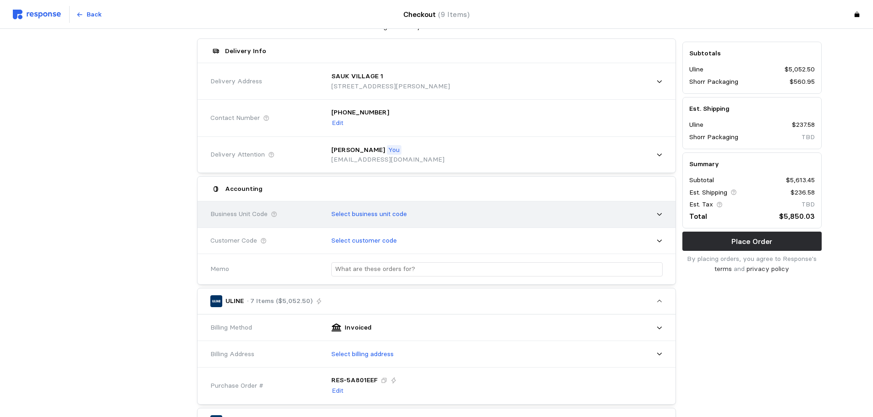
scroll to position [92, 0]
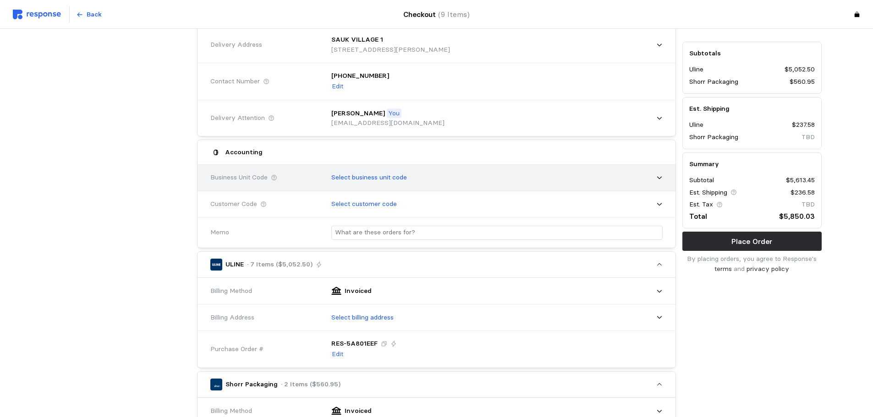
click at [375, 176] on p "Select business unit code" at bounding box center [369, 178] width 76 height 10
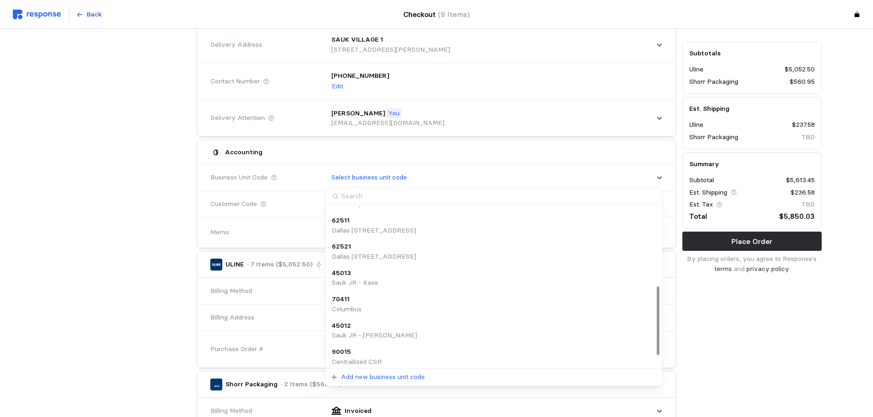
scroll to position [194, 0]
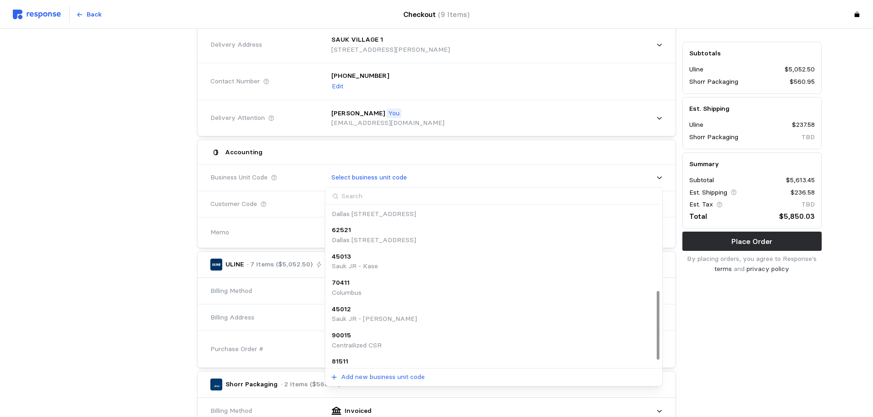
click at [375, 317] on p "Sauk JR - [PERSON_NAME]" at bounding box center [374, 319] width 85 height 10
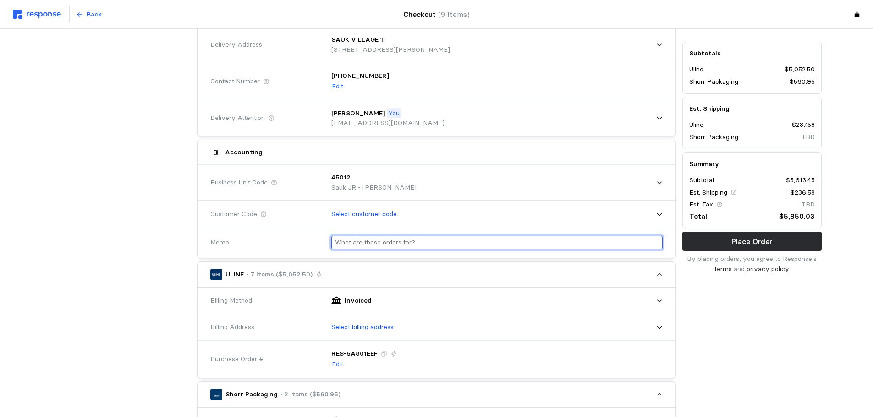
click at [379, 243] on input "text" at bounding box center [497, 242] width 324 height 13
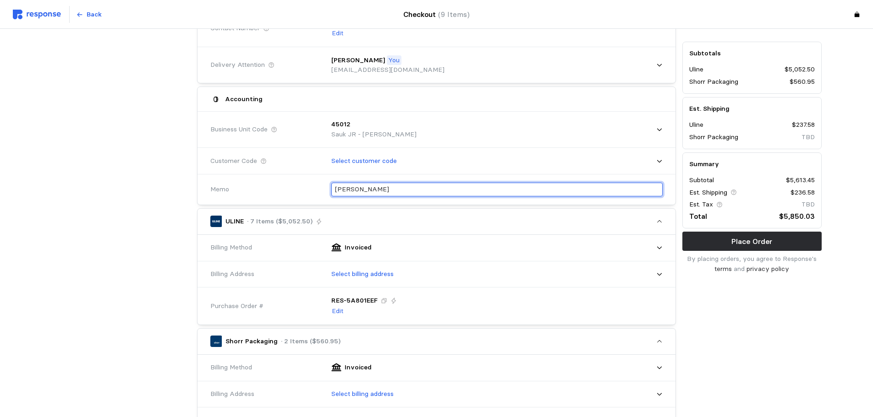
scroll to position [275, 0]
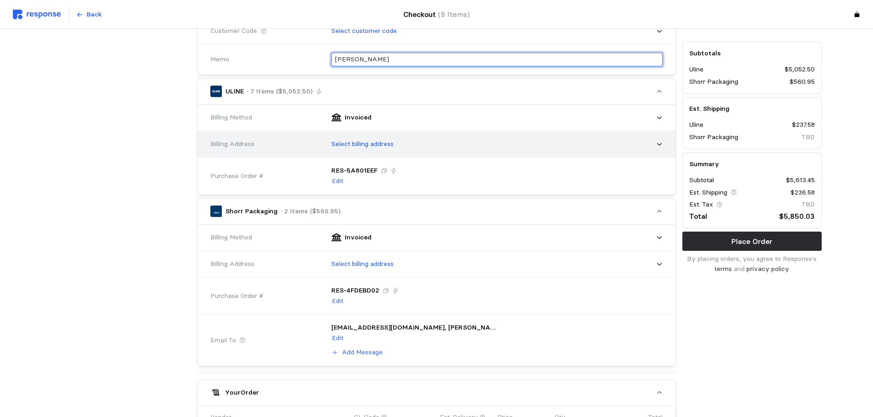
type input "[PERSON_NAME]"
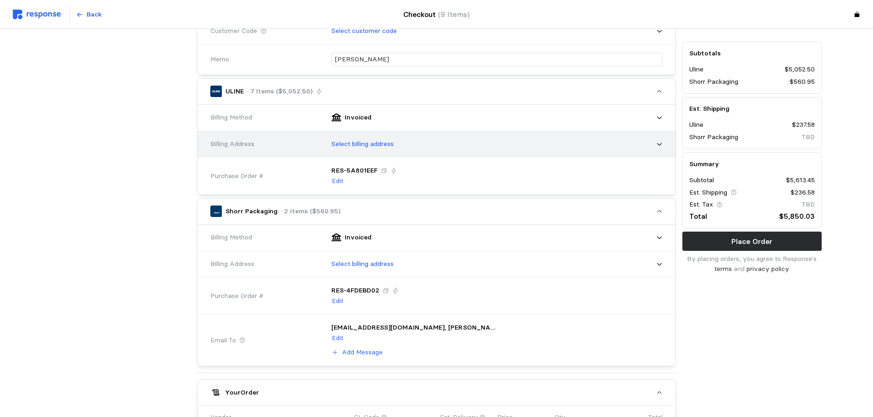
click at [365, 149] on p "Select billing address" at bounding box center [362, 144] width 62 height 10
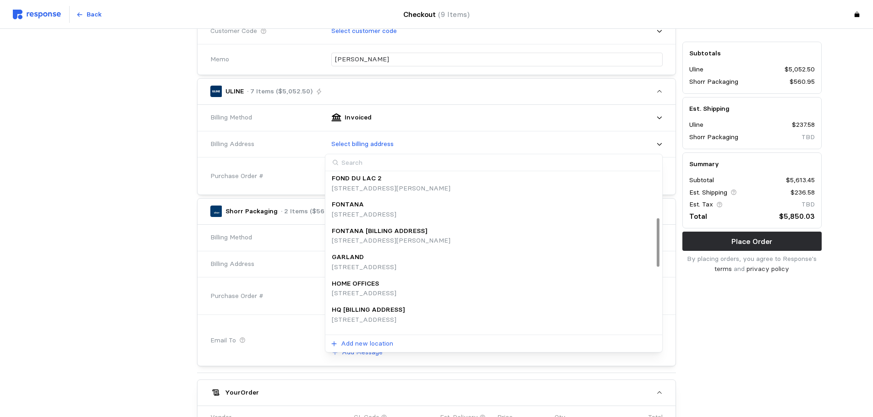
scroll to position [148, 0]
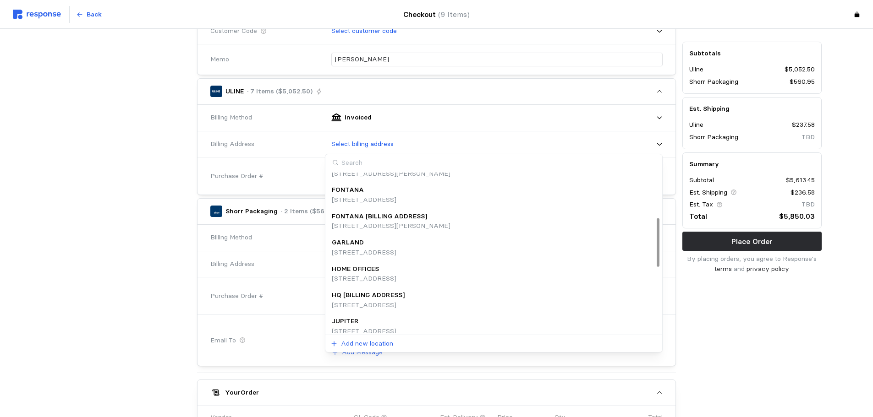
click at [398, 296] on p "HQ [BILLING ADDRESS]" at bounding box center [368, 296] width 73 height 10
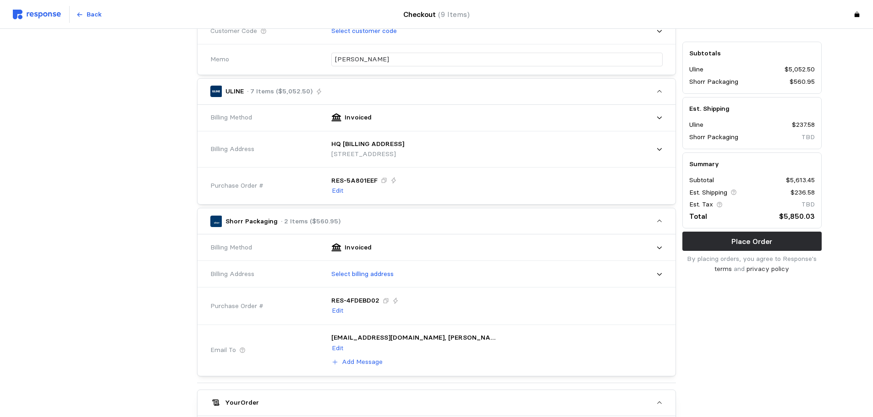
click at [185, 236] on div at bounding box center [122, 367] width 146 height 1104
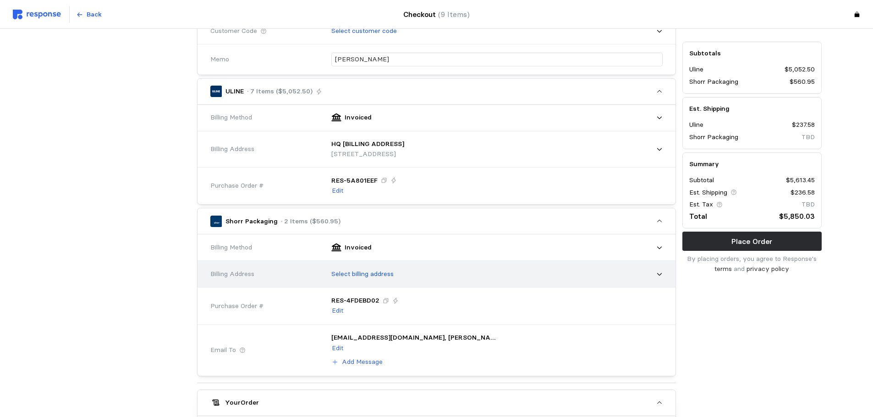
click at [381, 273] on p "Select billing address" at bounding box center [362, 274] width 62 height 10
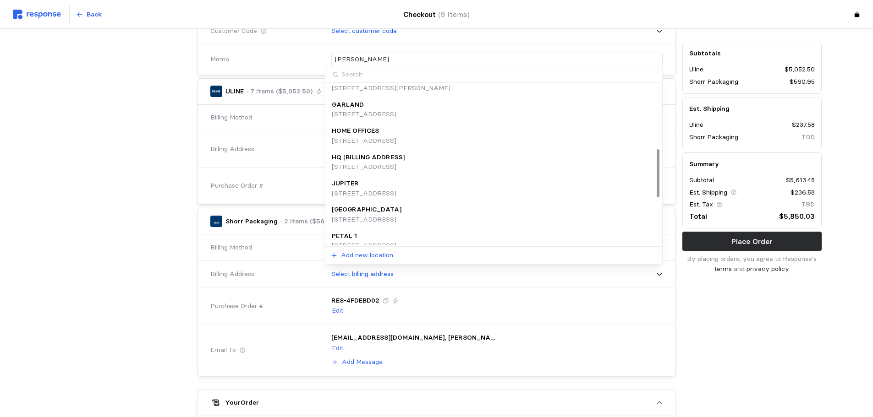
scroll to position [182, 0]
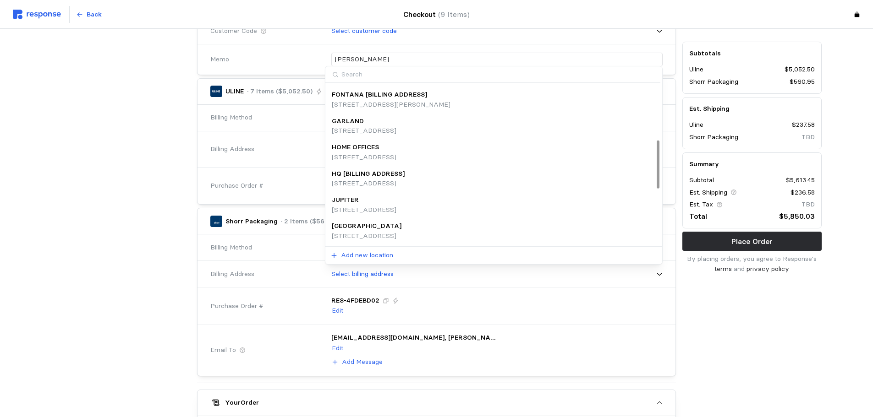
click at [377, 178] on p "HQ [BILLING ADDRESS]" at bounding box center [368, 174] width 73 height 10
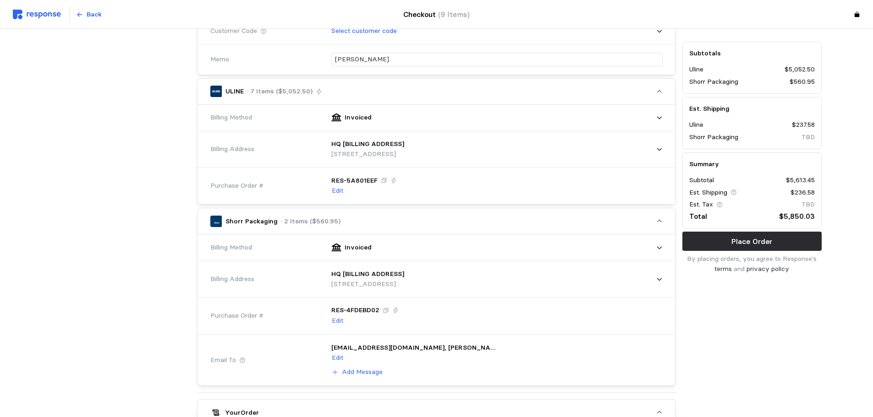
click at [136, 199] on div at bounding box center [122, 372] width 146 height 1114
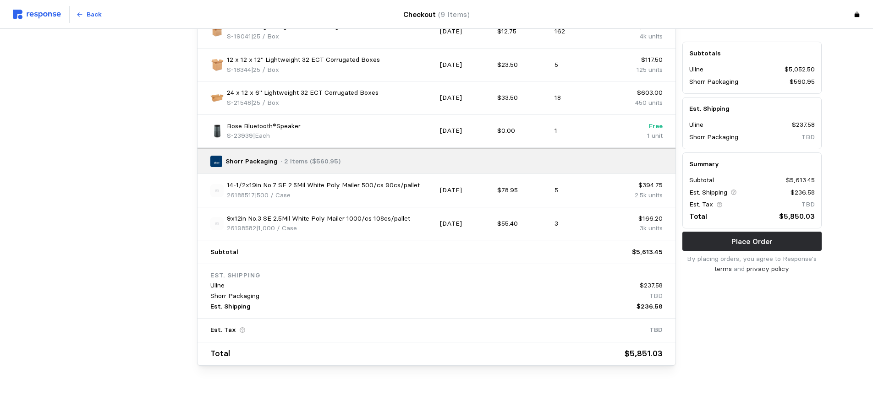
scroll to position [697, 0]
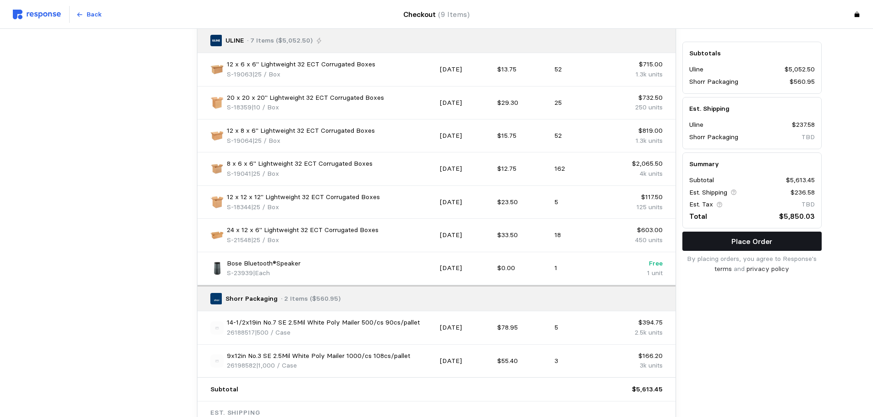
click at [745, 241] on p "Place Order" at bounding box center [751, 241] width 41 height 11
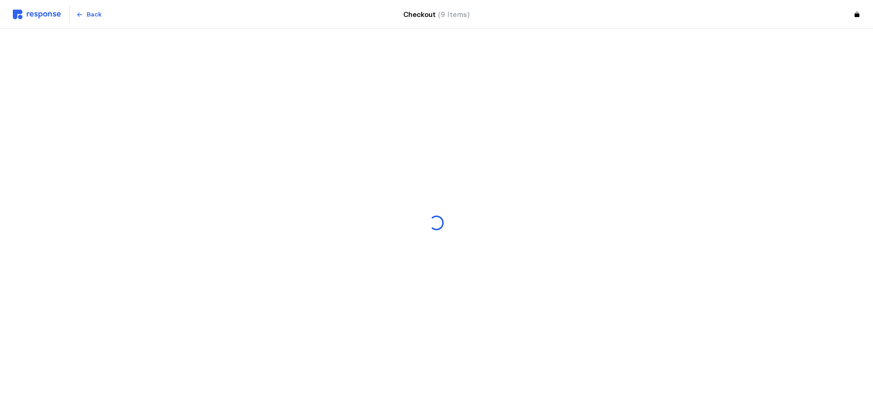
scroll to position [0, 0]
